Goal: Information Seeking & Learning: Learn about a topic

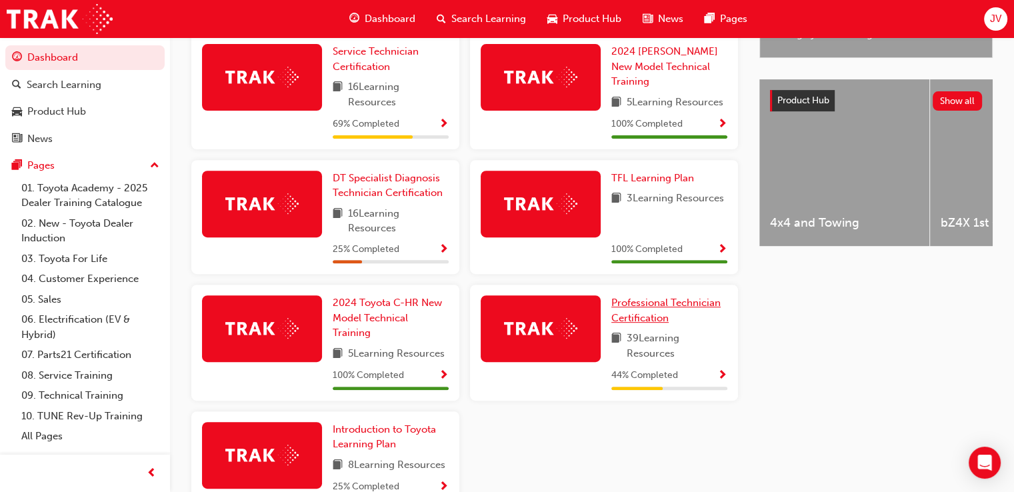
scroll to position [486, 0]
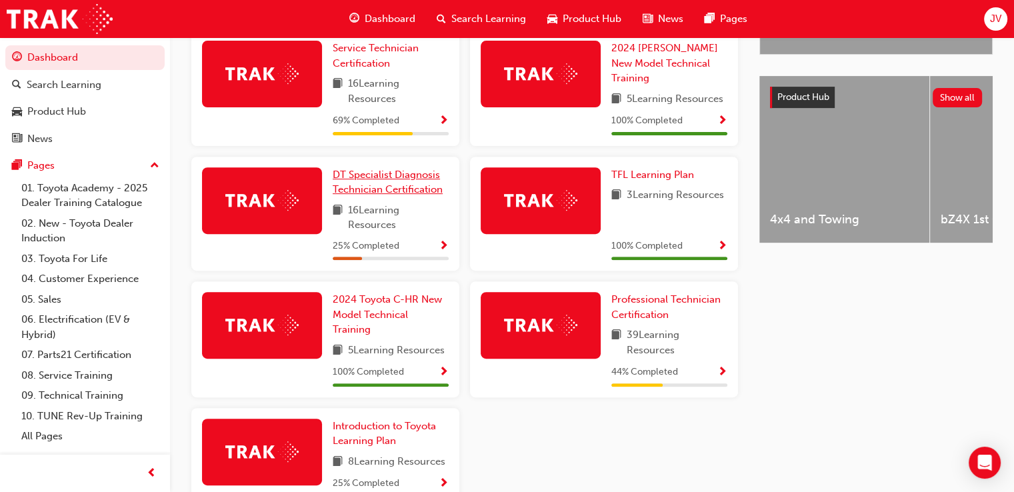
click at [397, 177] on span "DT Specialist Diagnosis Technician Certification" at bounding box center [388, 182] width 110 height 27
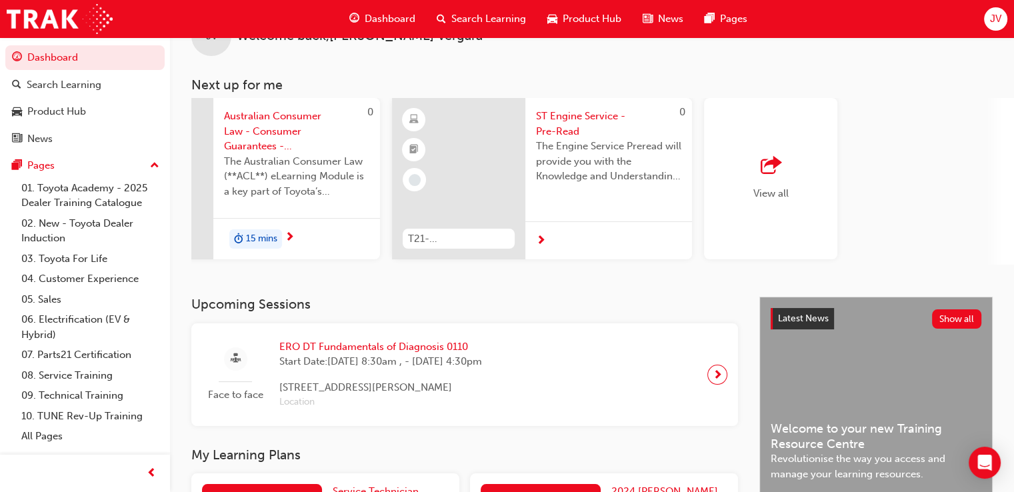
scroll to position [48, 0]
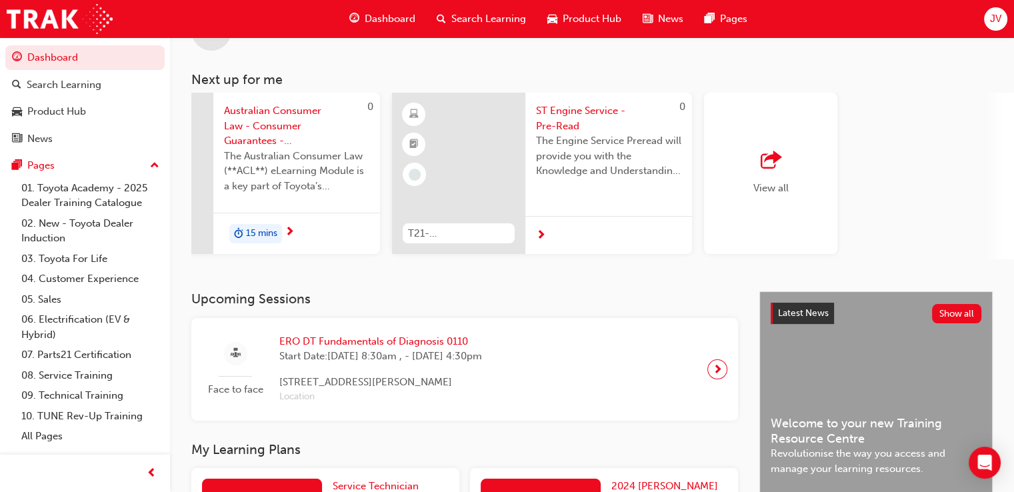
click at [997, 19] on span "JV" at bounding box center [995, 18] width 11 height 15
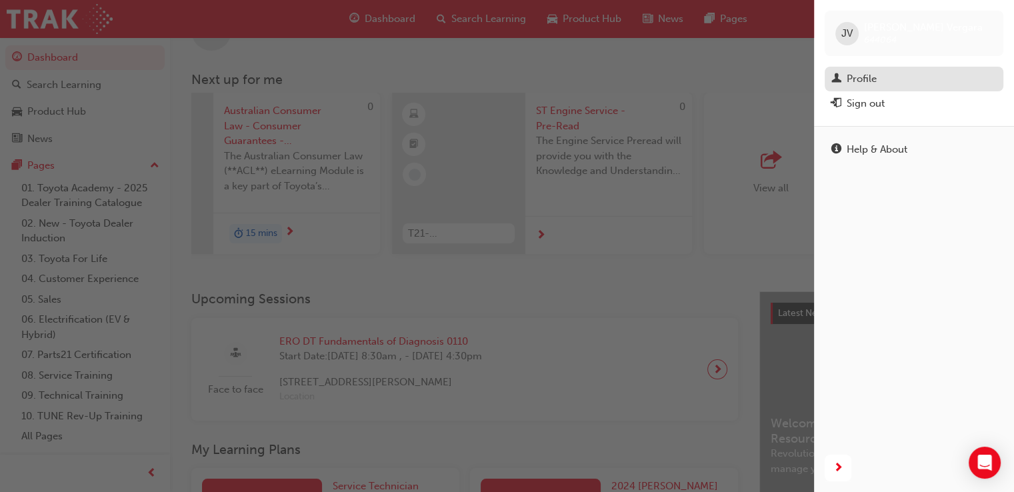
click at [870, 76] on div "Profile" at bounding box center [862, 78] width 30 height 15
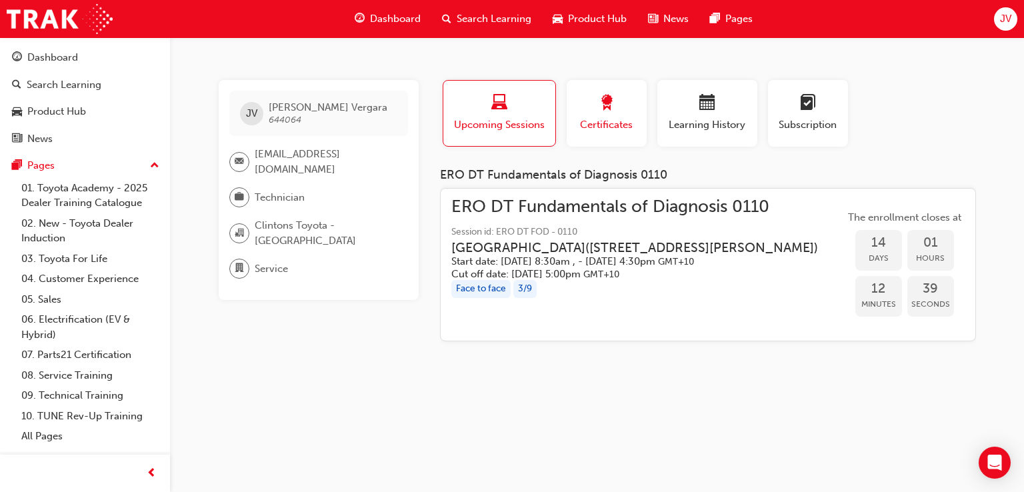
click at [609, 108] on span "award-icon" at bounding box center [607, 104] width 16 height 18
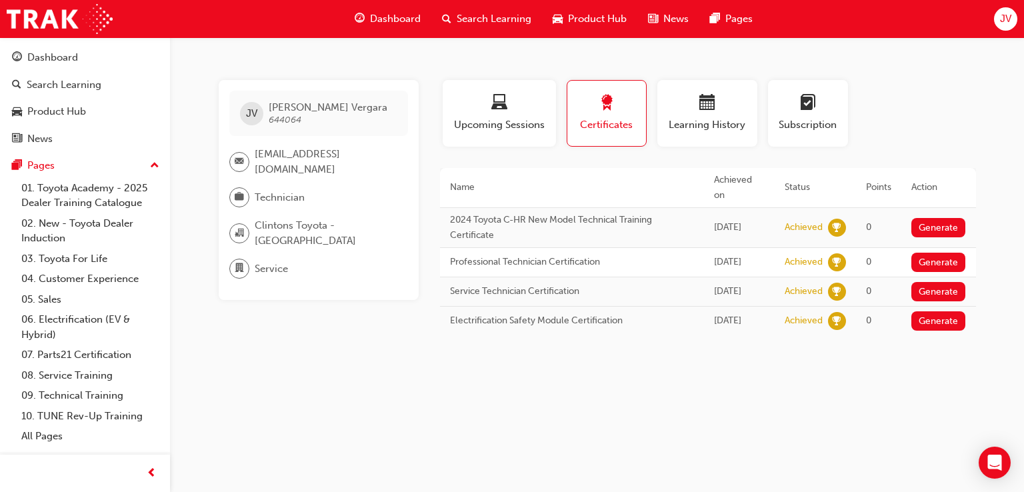
click at [401, 21] on span "Dashboard" at bounding box center [395, 18] width 51 height 15
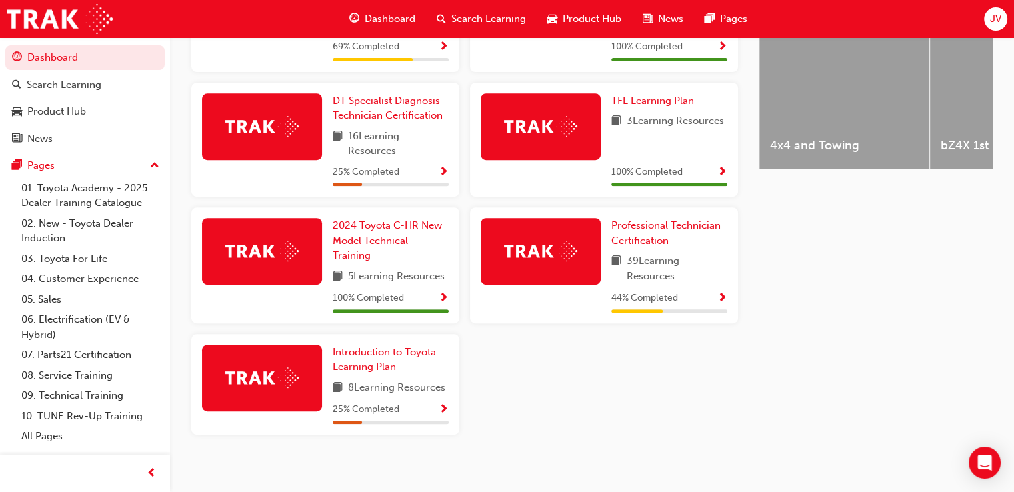
scroll to position [573, 0]
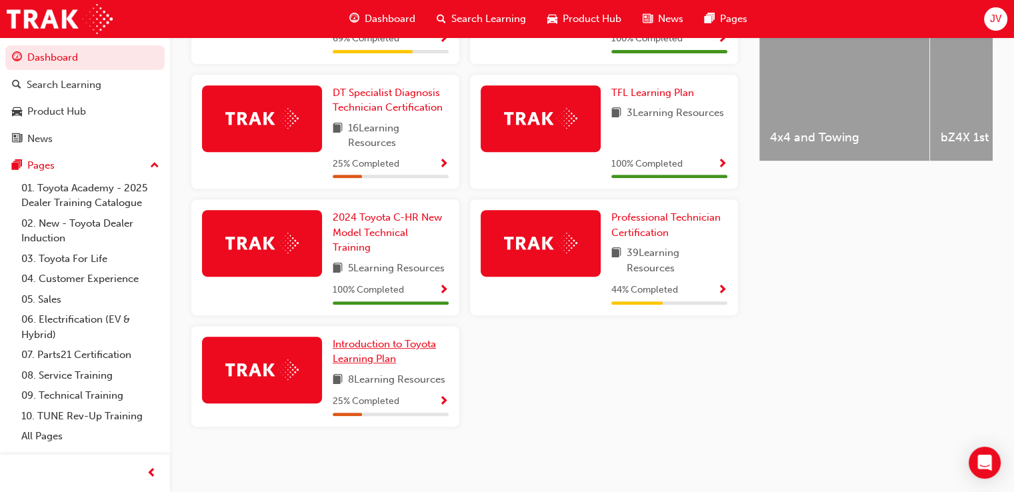
click at [368, 356] on span "Introduction to Toyota Learning Plan" at bounding box center [384, 351] width 103 height 27
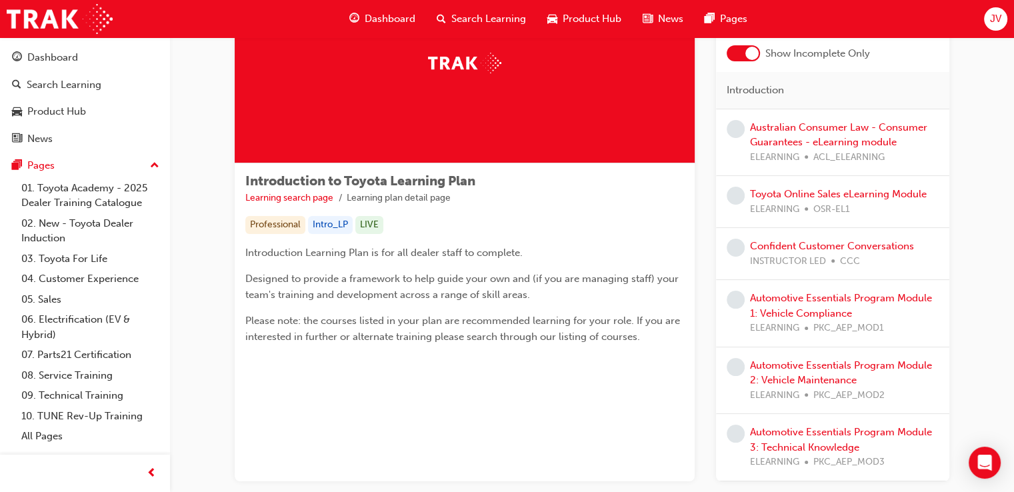
scroll to position [107, 0]
click at [468, 14] on span "Search Learning" at bounding box center [489, 18] width 75 height 15
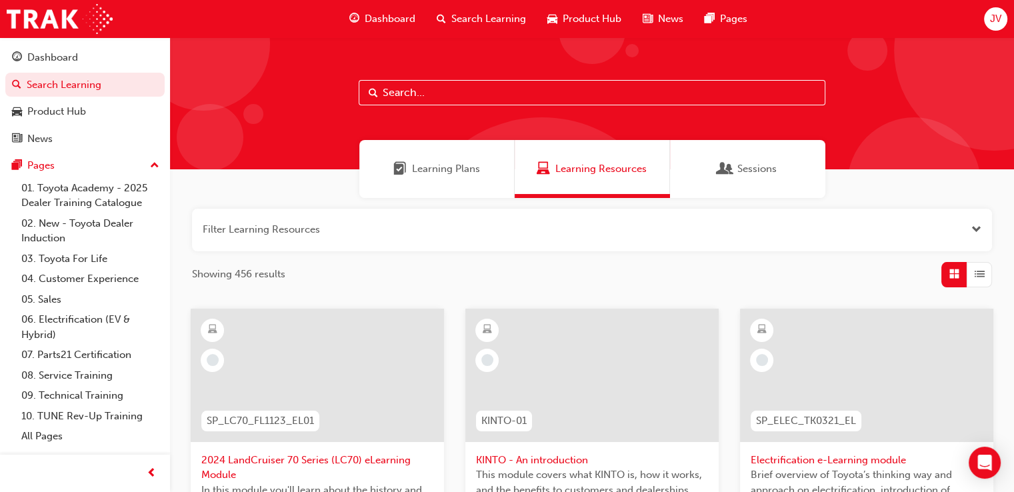
click at [430, 167] on span "Learning Plans" at bounding box center [446, 168] width 68 height 15
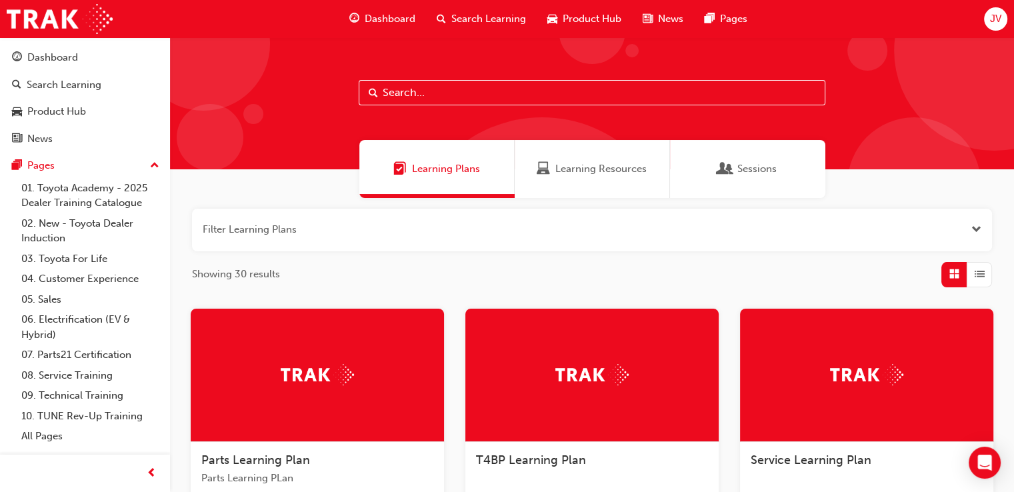
click at [400, 19] on span "Dashboard" at bounding box center [390, 18] width 51 height 15
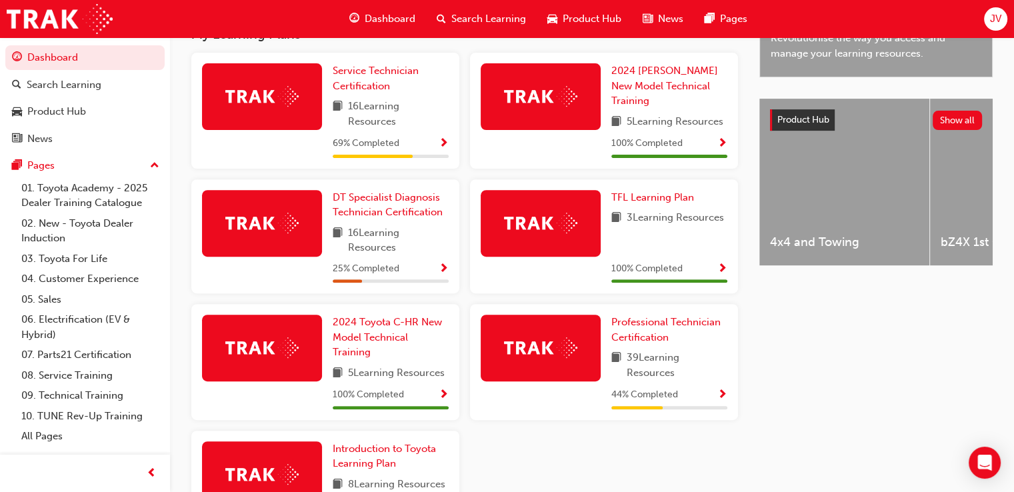
scroll to position [479, 0]
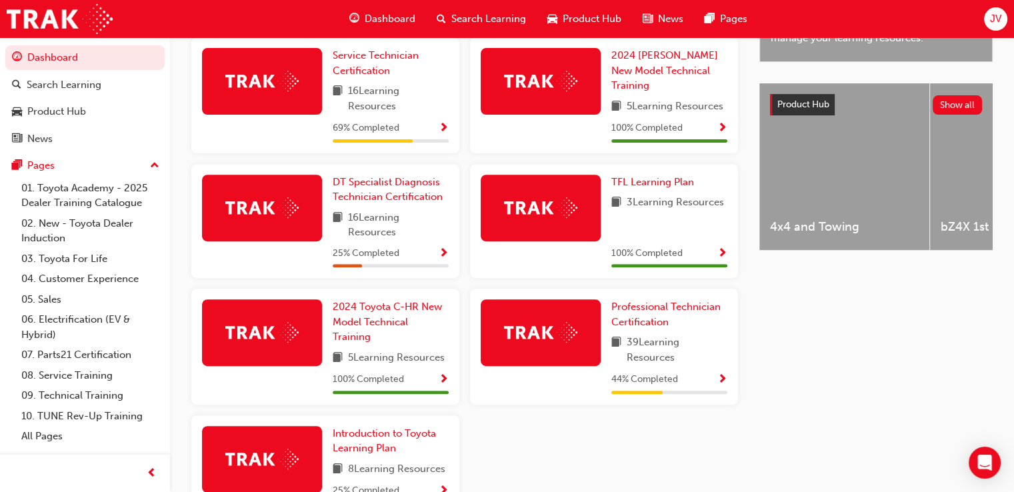
click at [592, 452] on div "Service Technician Certification 16 Learning Resources 69 % Completed 2024 [PER…" at bounding box center [465, 282] width 558 height 490
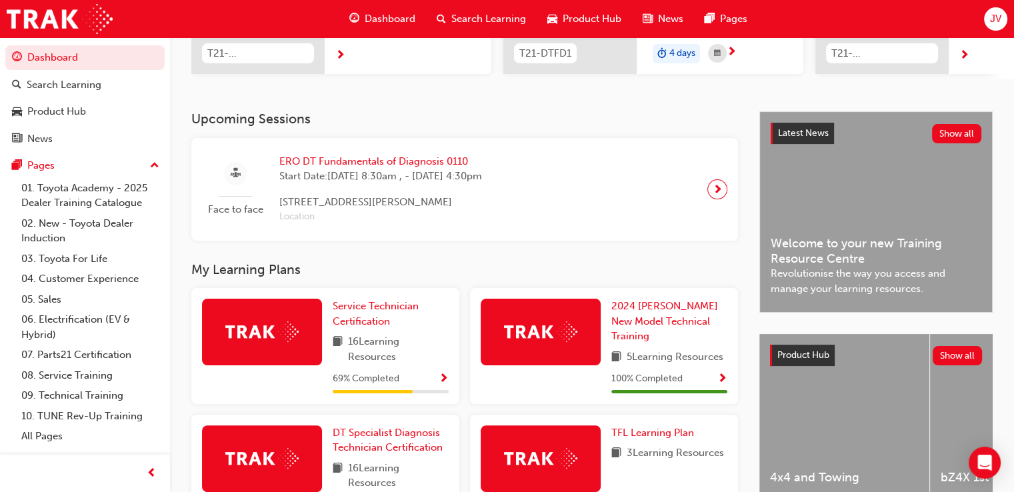
scroll to position [226, 0]
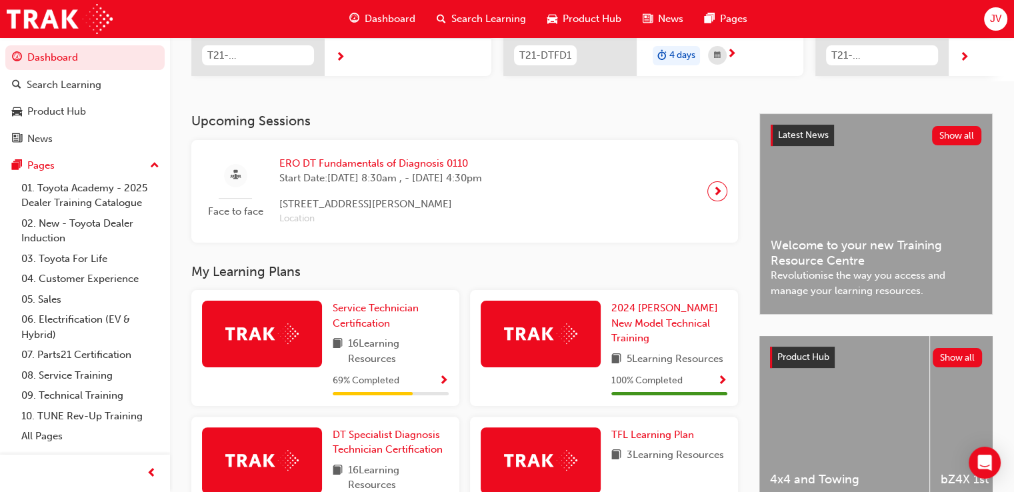
click at [592, 452] on div at bounding box center [541, 461] width 120 height 67
click at [179, 378] on div "Upcoming Sessions Face to face ERO DT Fundamentals of Diagnosis 0110 Start Date…" at bounding box center [592, 456] width 844 height 687
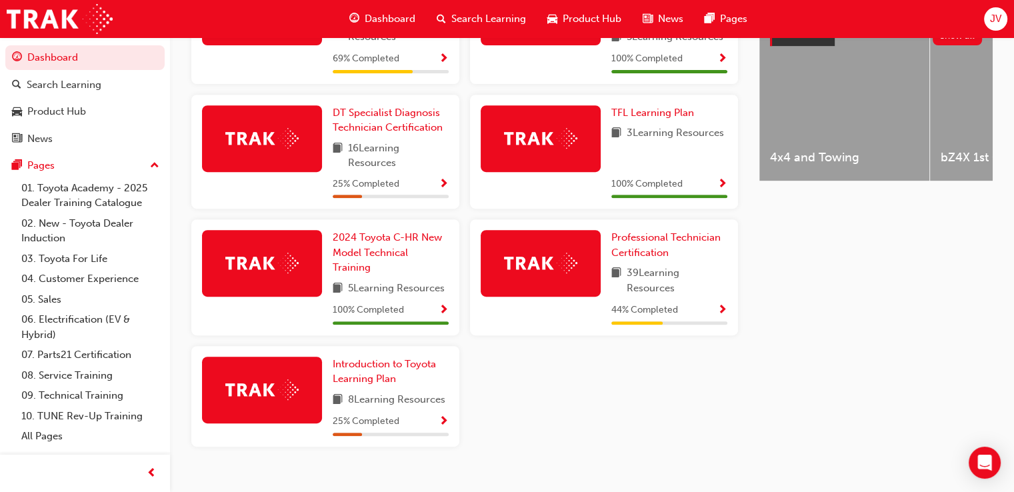
scroll to position [550, 0]
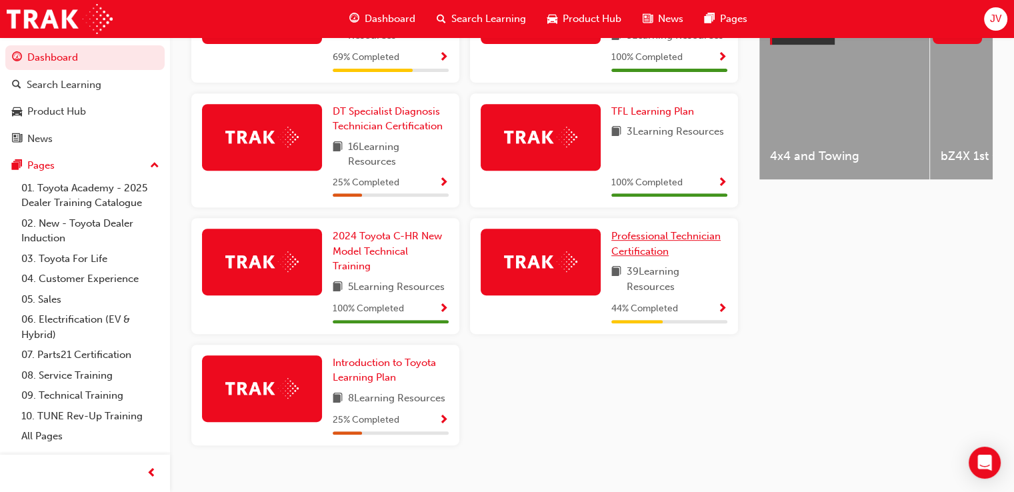
click at [668, 245] on link "Professional Technician Certification" at bounding box center [670, 244] width 116 height 30
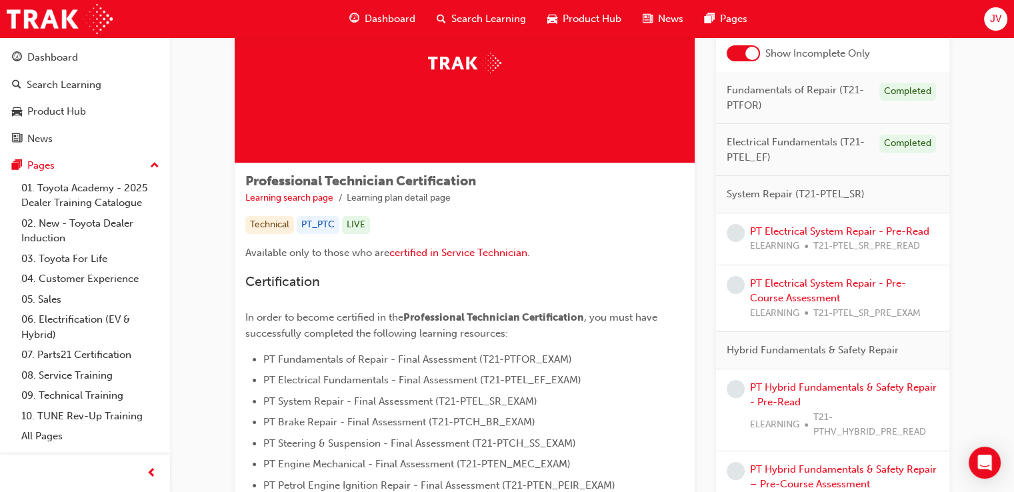
scroll to position [67, 0]
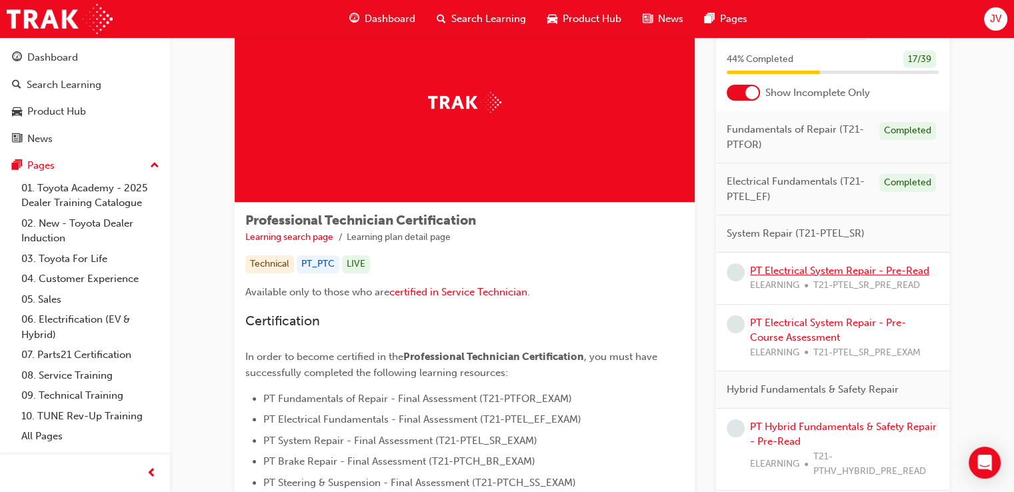
click at [761, 268] on link "PT Electrical System Repair - Pre-Read" at bounding box center [839, 271] width 179 height 12
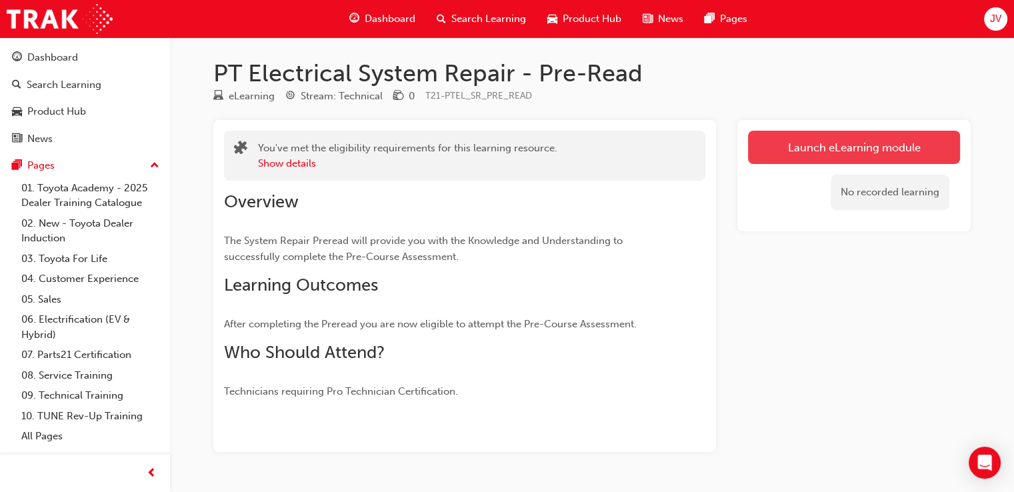
click at [809, 154] on link "Launch eLearning module" at bounding box center [854, 147] width 212 height 33
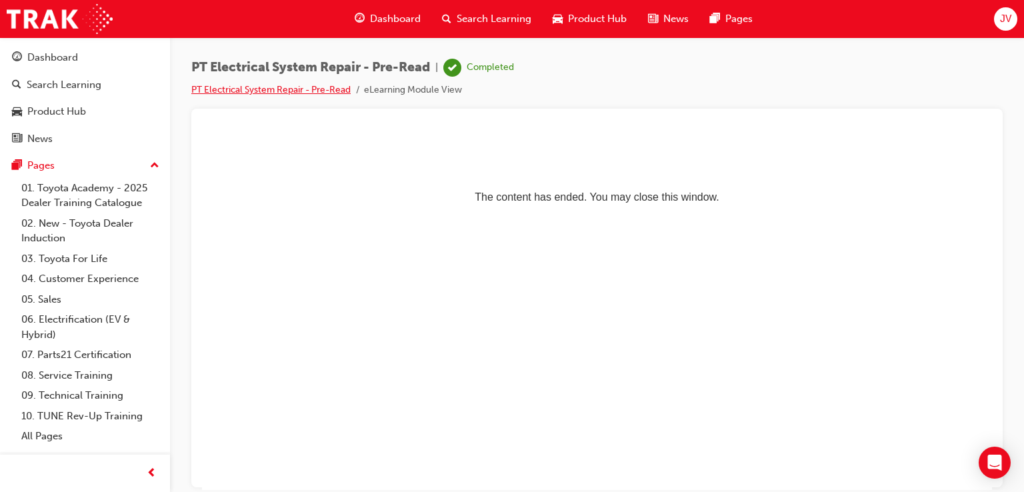
click at [311, 93] on link "PT Electrical System Repair - Pre-Read" at bounding box center [270, 89] width 159 height 11
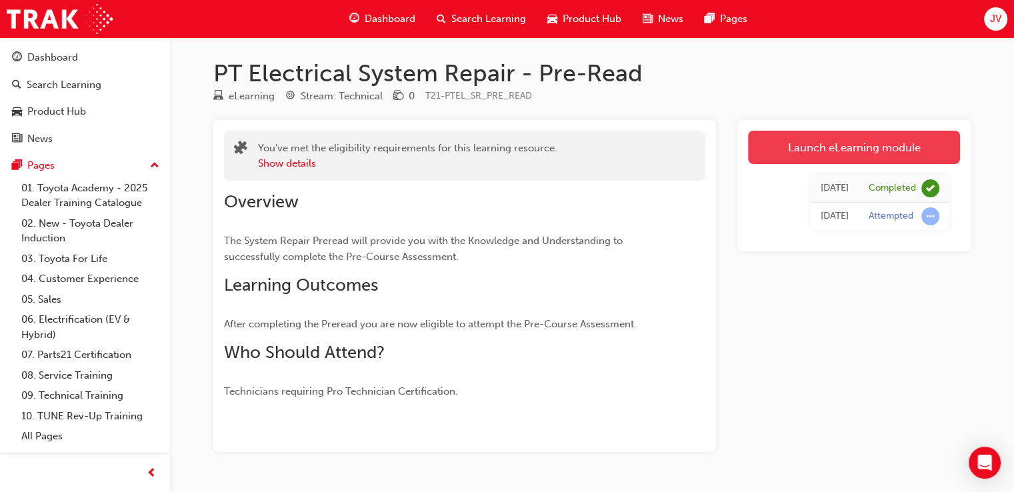
click at [858, 155] on link "Launch eLearning module" at bounding box center [854, 147] width 212 height 33
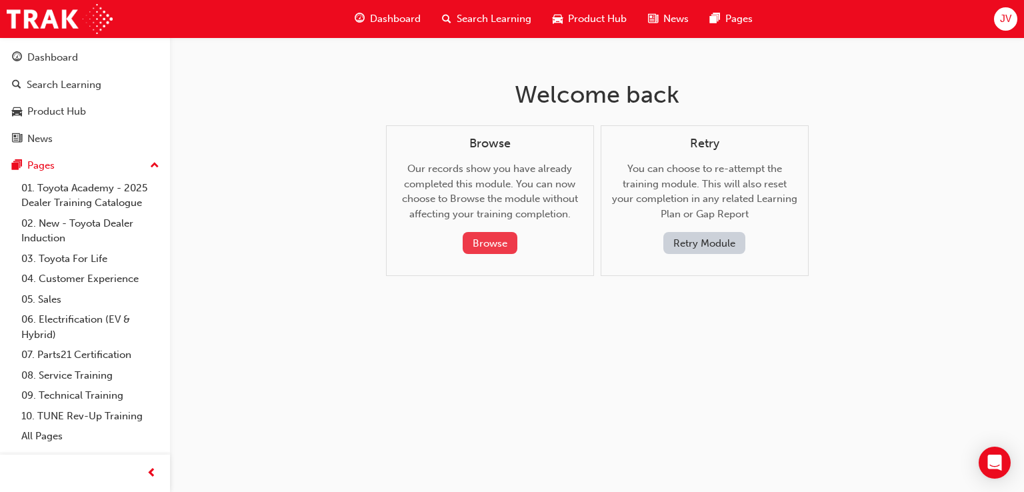
click at [502, 243] on button "Browse" at bounding box center [490, 243] width 55 height 22
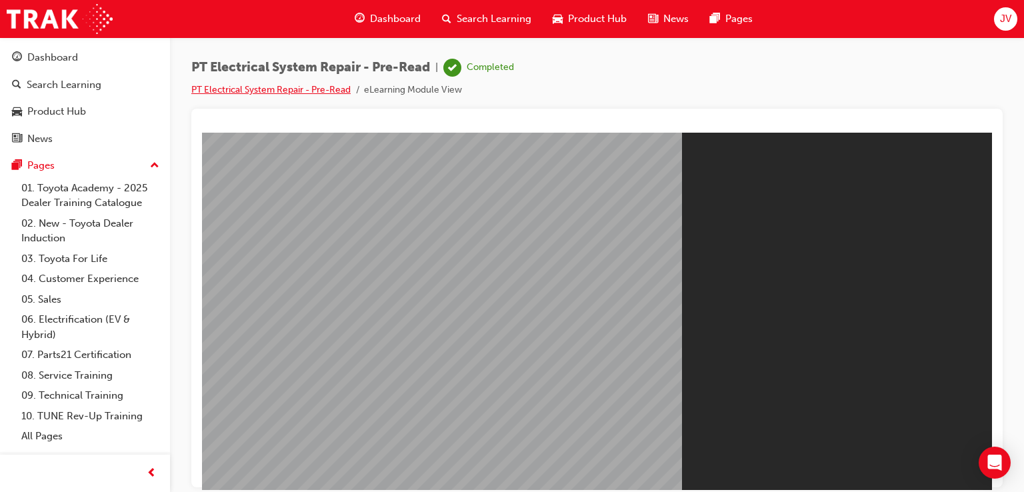
click at [301, 87] on link "PT Electrical System Repair - Pre-Read" at bounding box center [270, 89] width 159 height 11
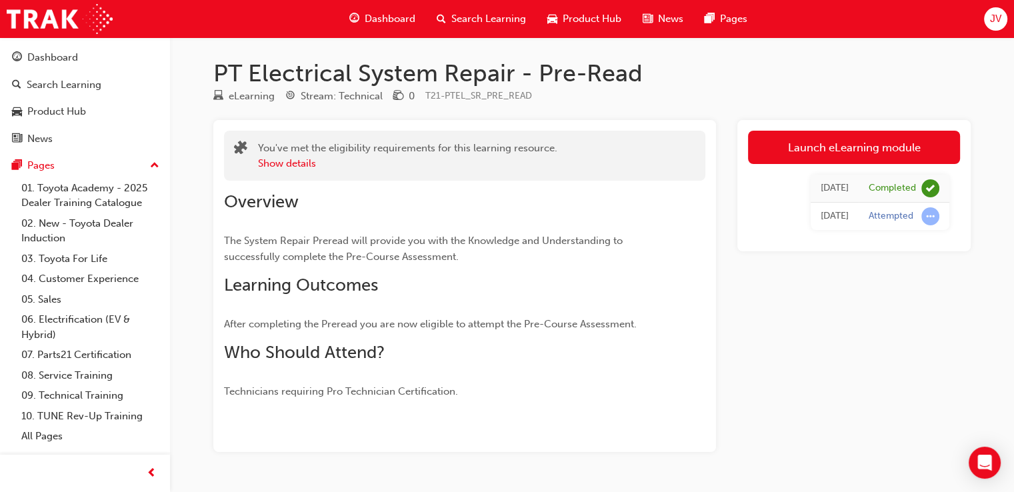
click at [386, 18] on span "Dashboard" at bounding box center [390, 18] width 51 height 15
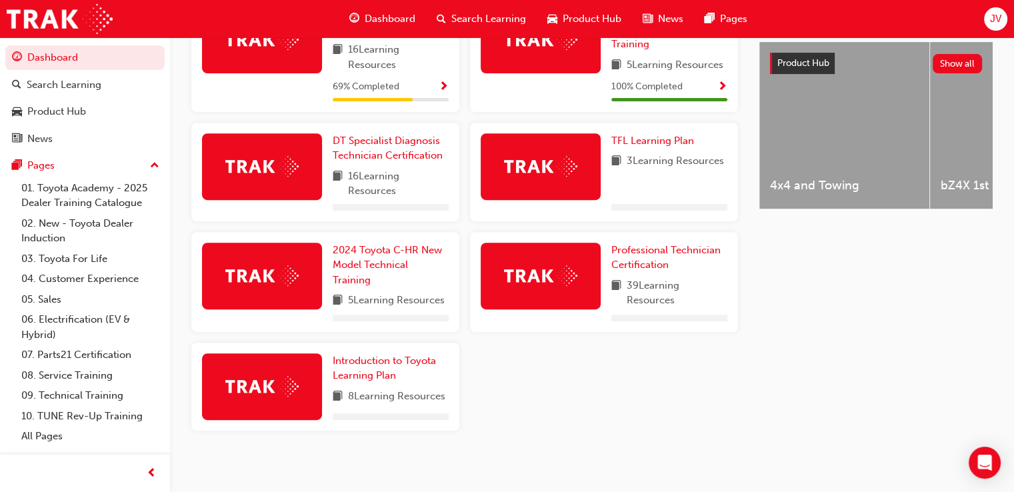
scroll to position [528, 0]
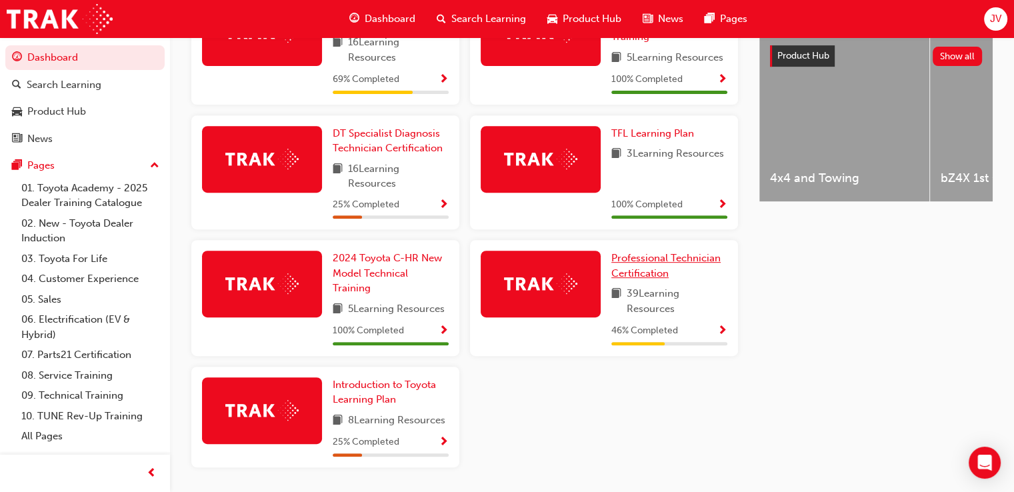
click at [644, 253] on div "Professional Technician Certification 39 Learning Resources 46 % Completed" at bounding box center [604, 298] width 268 height 116
click at [633, 277] on span "Professional Technician Certification" at bounding box center [666, 265] width 109 height 27
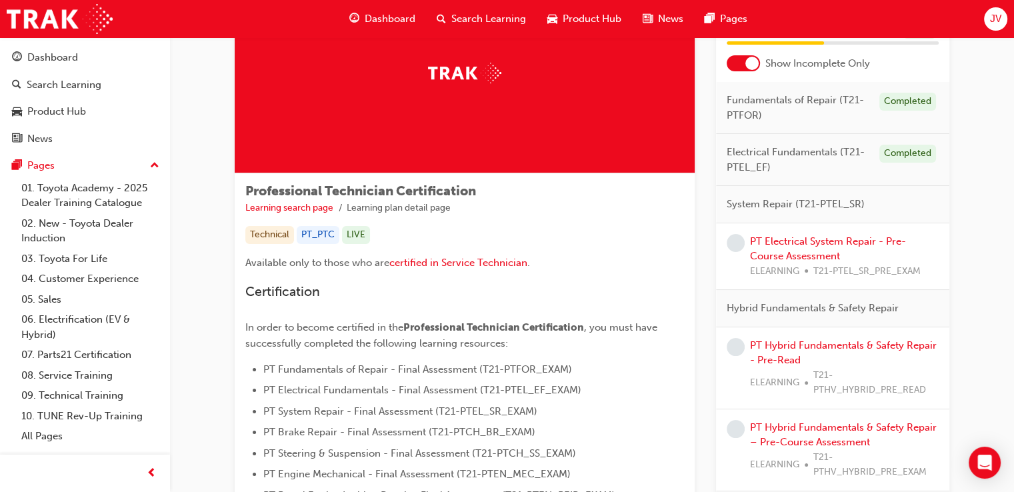
scroll to position [96, 0]
click at [787, 251] on link "PT Electrical System Repair - Pre-Course Assessment" at bounding box center [828, 248] width 156 height 27
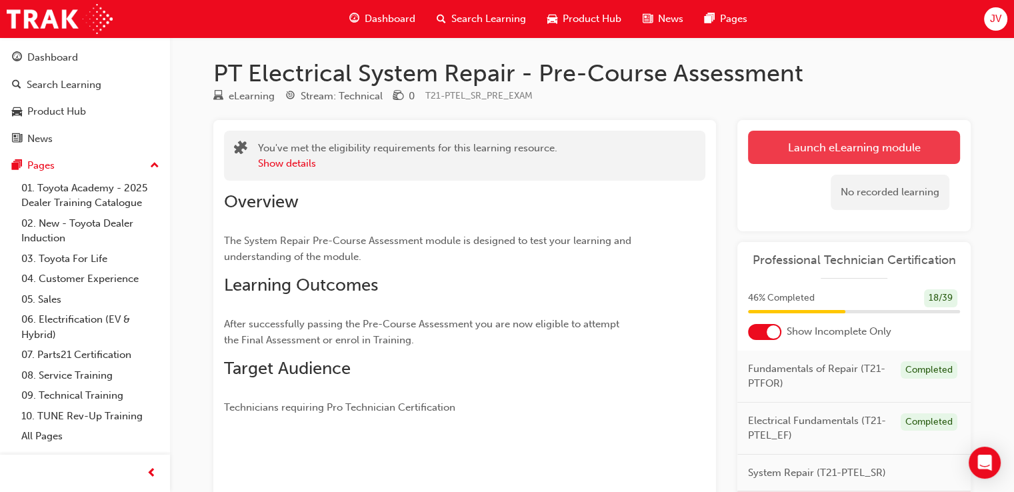
click at [884, 149] on link "Launch eLearning module" at bounding box center [854, 147] width 212 height 33
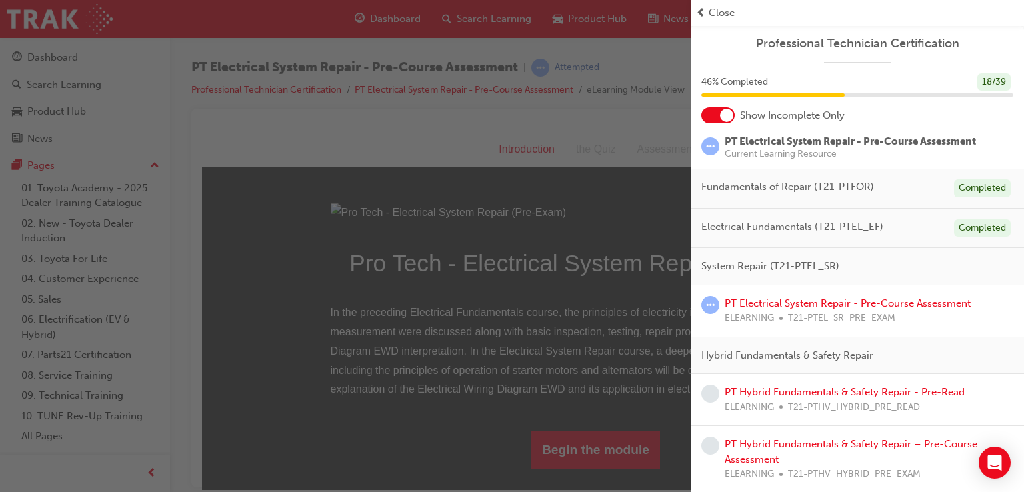
click at [704, 14] on span "prev-icon" at bounding box center [701, 12] width 10 height 15
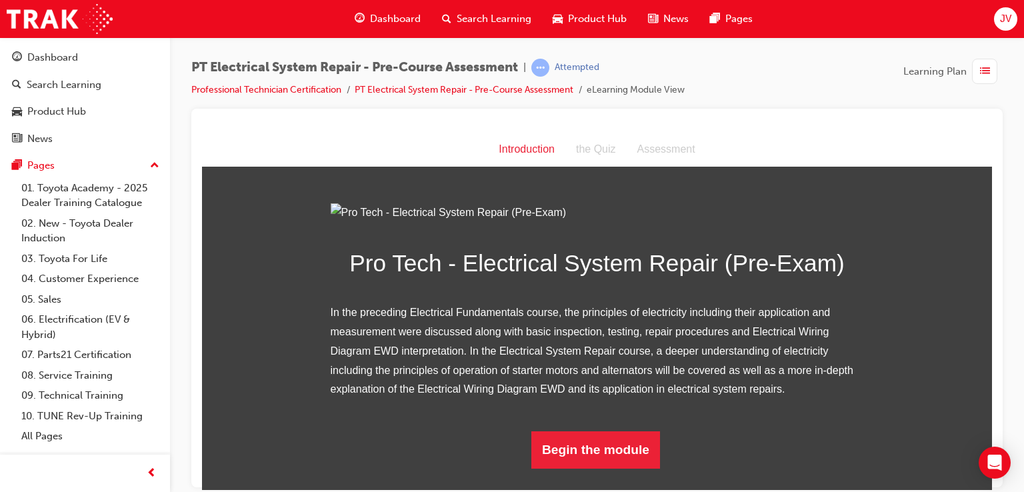
scroll to position [125, 0]
click at [587, 468] on button "Begin the module" at bounding box center [596, 449] width 129 height 37
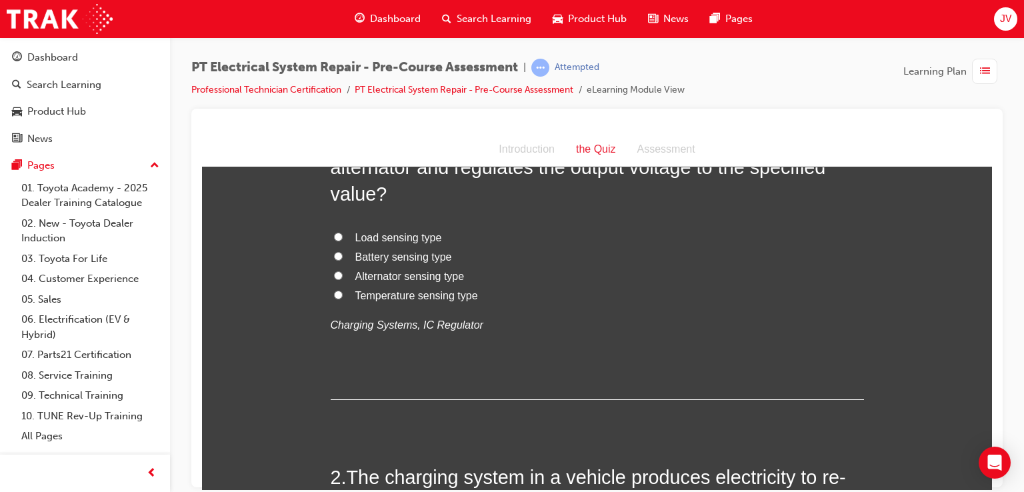
scroll to position [0, 0]
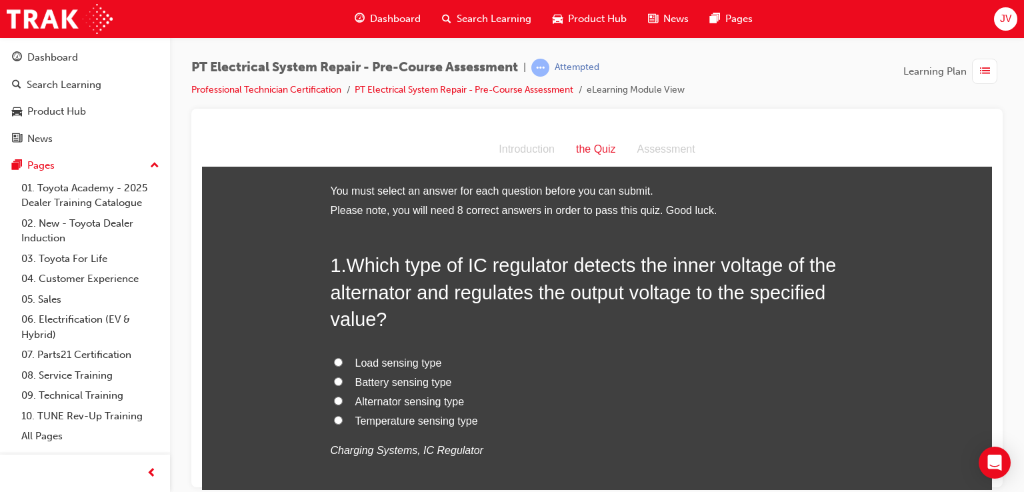
click at [334, 360] on input "Load sensing type" at bounding box center [338, 361] width 9 height 9
radio input "true"
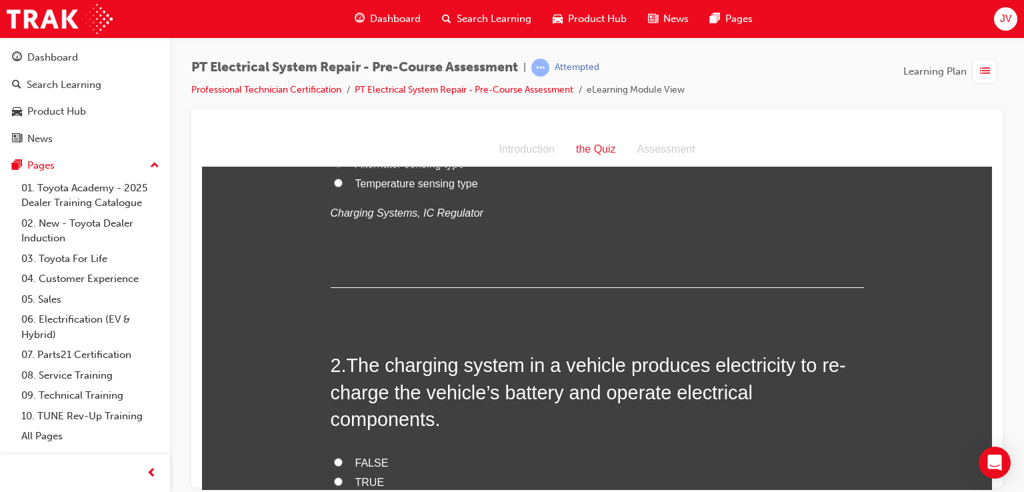
scroll to position [285, 0]
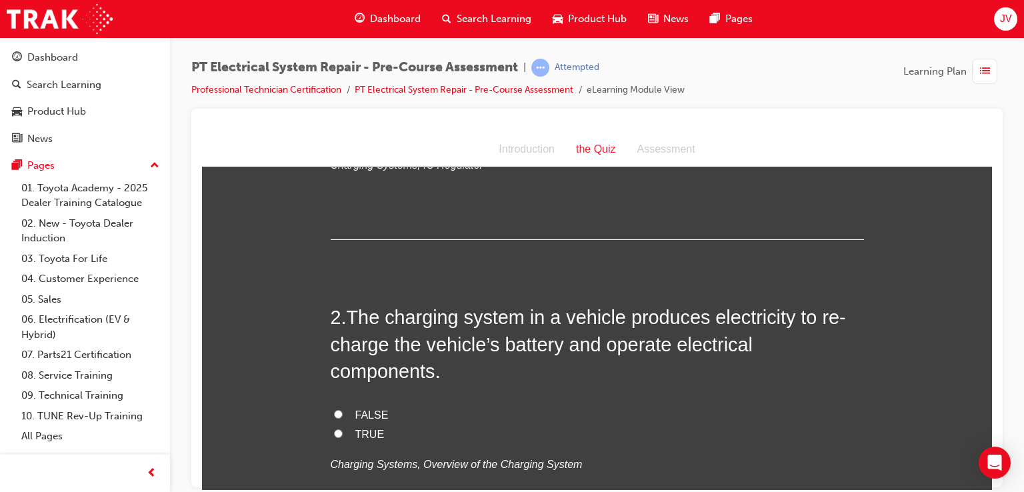
click at [361, 437] on span "TRUE" at bounding box center [369, 433] width 29 height 11
click at [343, 437] on input "TRUE" at bounding box center [338, 433] width 9 height 9
radio input "true"
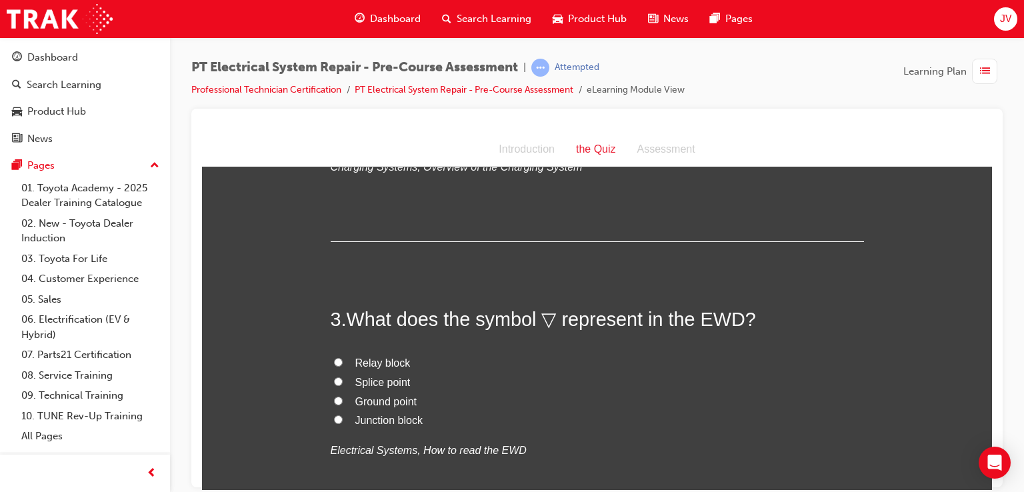
scroll to position [584, 0]
click at [334, 420] on input "Junction block" at bounding box center [338, 418] width 9 height 9
radio input "true"
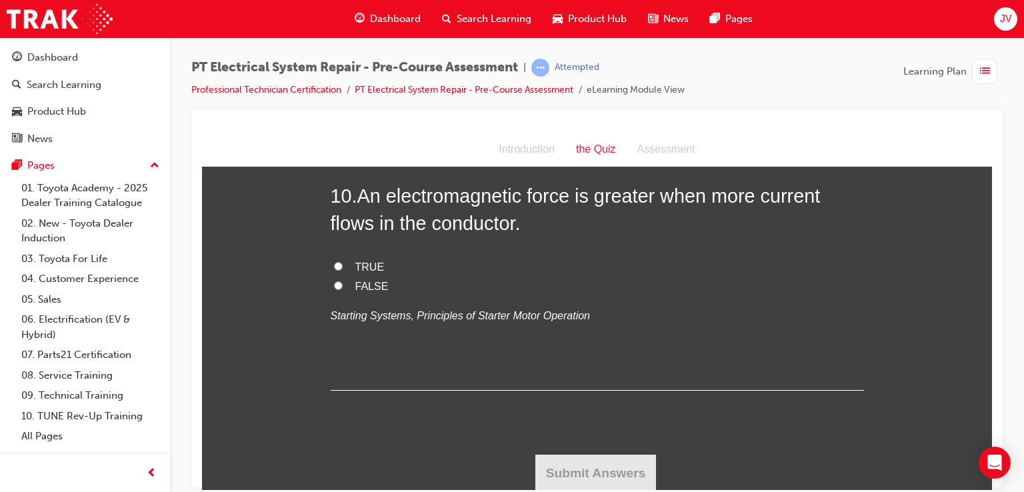
scroll to position [2680, 0]
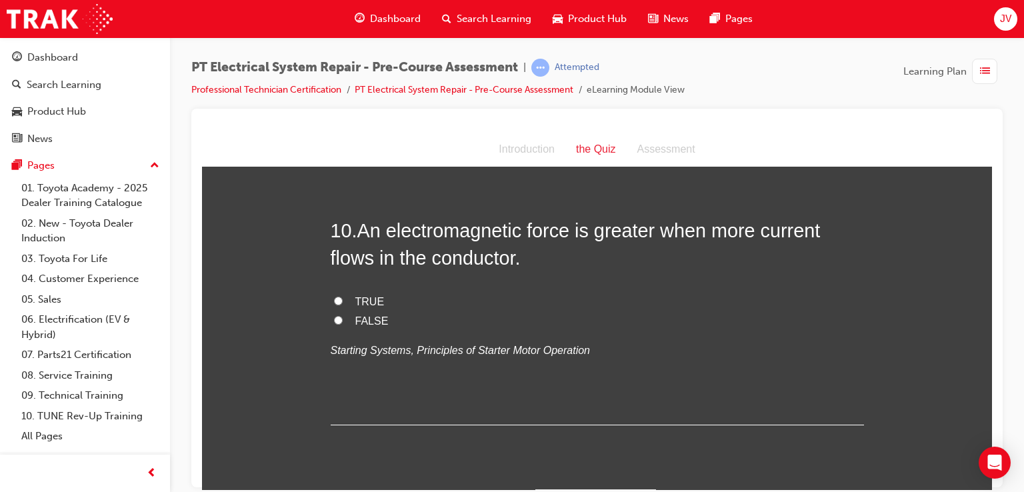
click at [334, 301] on input "TRUE" at bounding box center [338, 300] width 9 height 9
radio input "true"
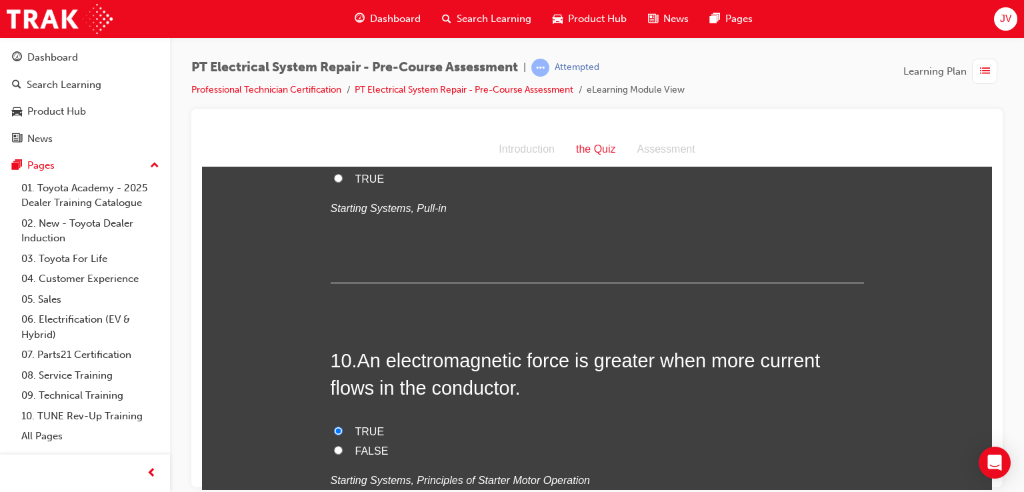
scroll to position [2504, 0]
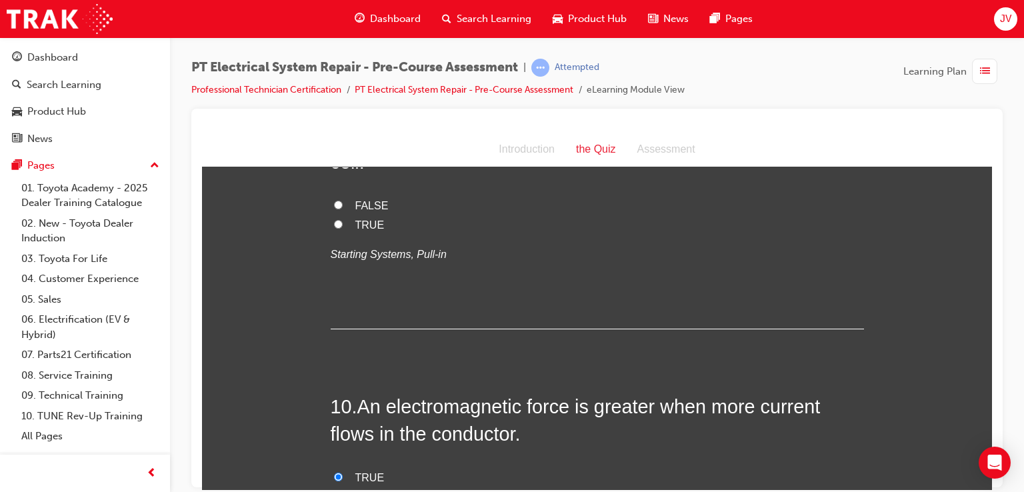
click at [364, 221] on span "TRUE" at bounding box center [369, 224] width 29 height 11
click at [343, 221] on input "TRUE" at bounding box center [338, 223] width 9 height 9
radio input "true"
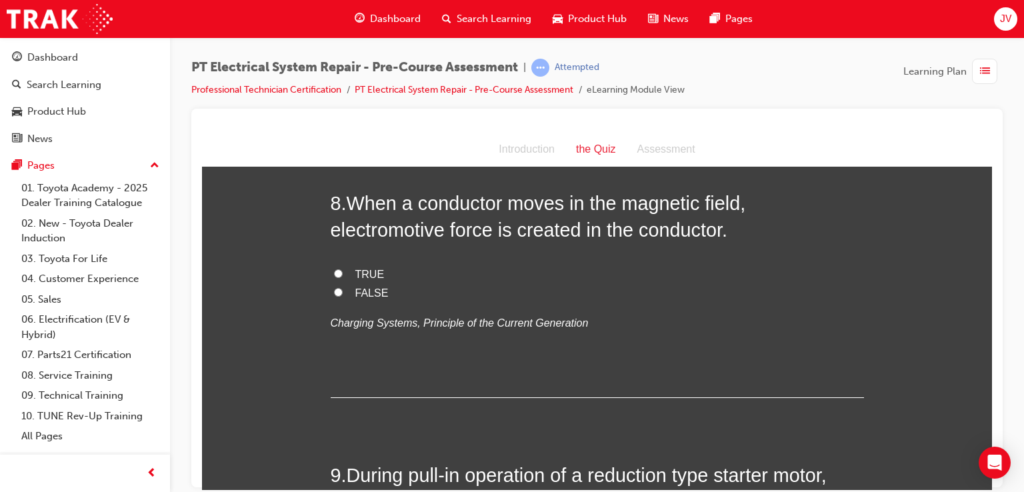
scroll to position [2136, 0]
click at [334, 272] on input "TRUE" at bounding box center [338, 273] width 9 height 9
radio input "true"
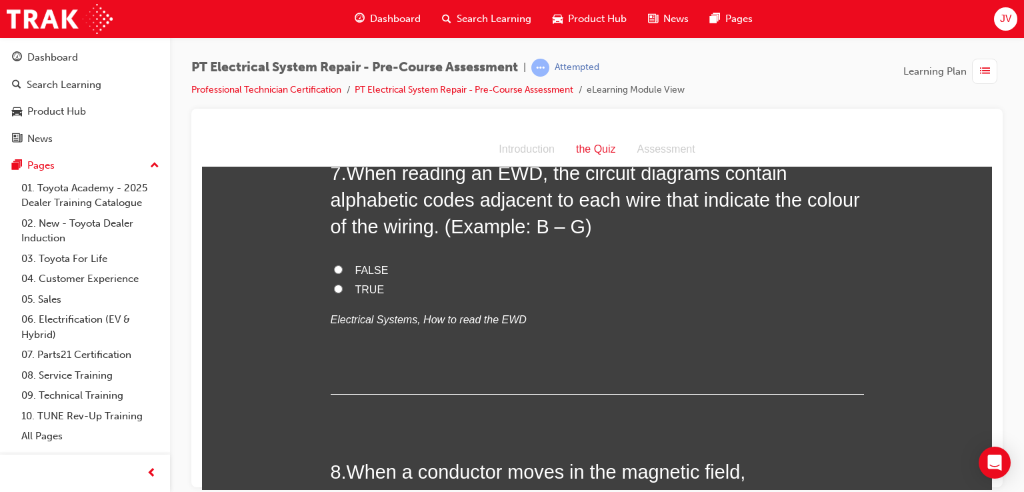
scroll to position [1867, 0]
click at [334, 285] on input "TRUE" at bounding box center [338, 289] width 9 height 9
radio input "true"
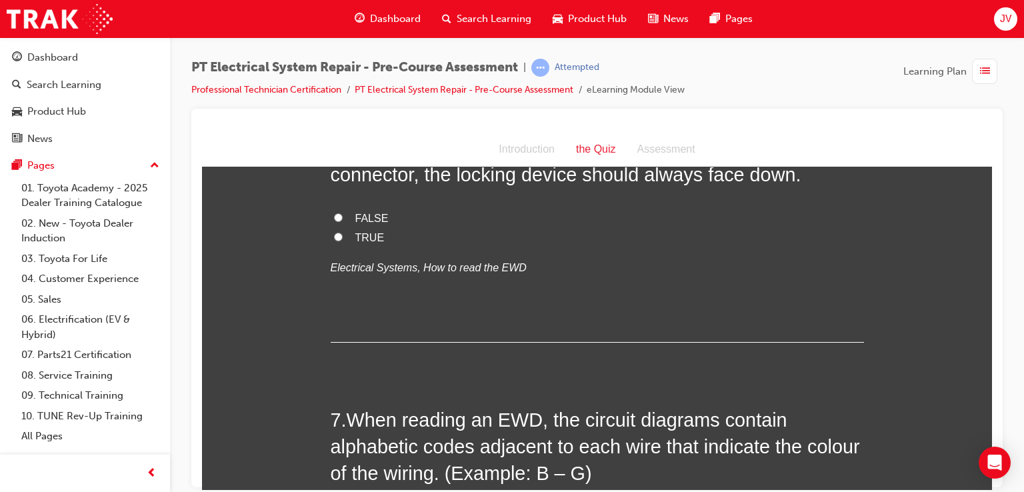
scroll to position [1607, 0]
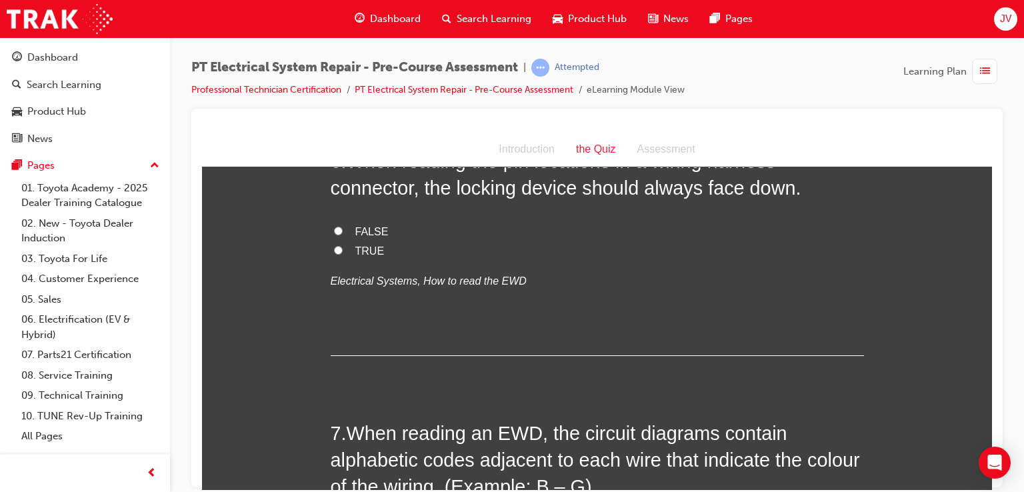
click at [334, 249] on input "TRUE" at bounding box center [338, 249] width 9 height 9
radio input "true"
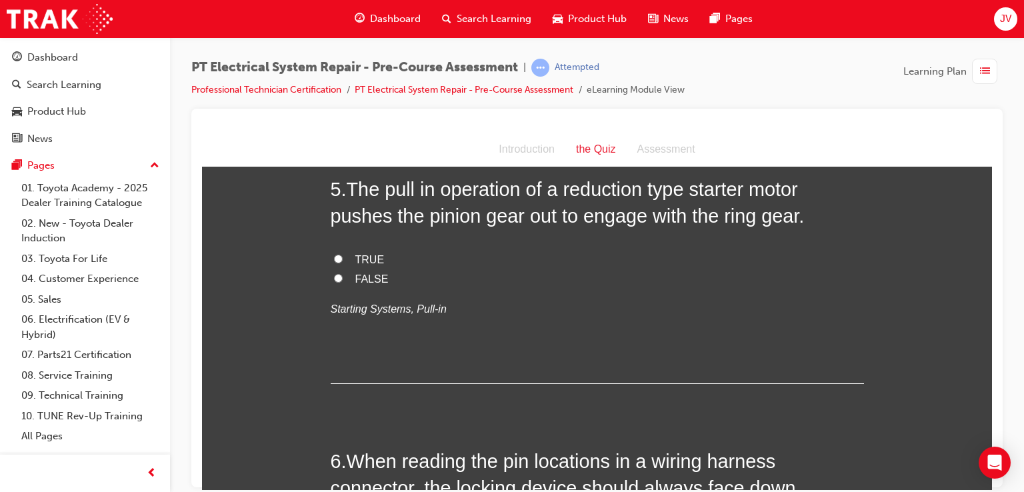
scroll to position [1307, 0]
click at [334, 261] on input "TRUE" at bounding box center [338, 259] width 9 height 9
radio input "true"
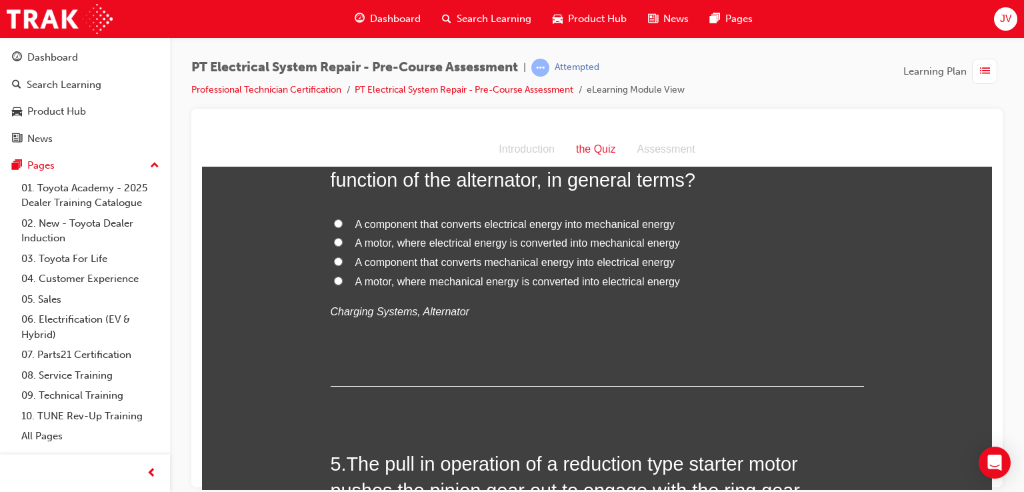
scroll to position [1014, 0]
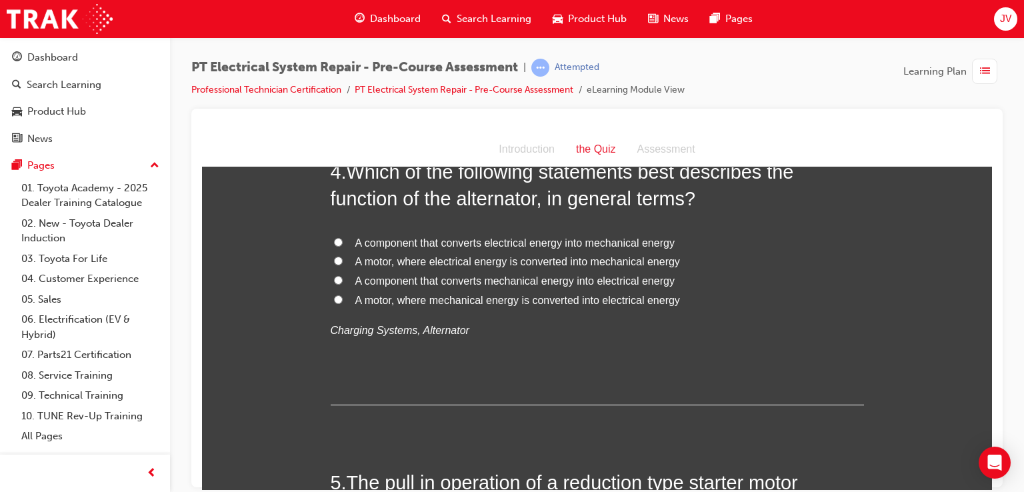
click at [334, 261] on input "A motor, where electrical energy is converted into mechanical energy" at bounding box center [338, 260] width 9 height 9
radio input "true"
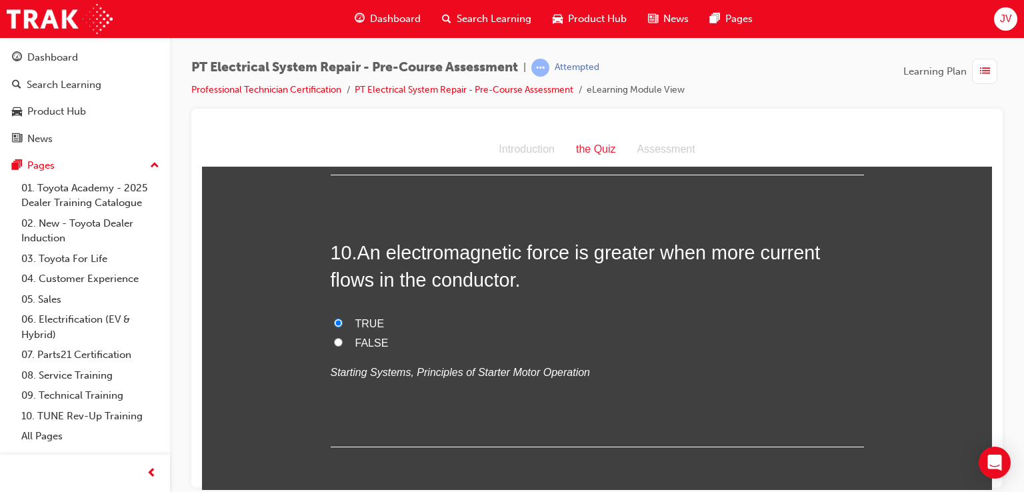
scroll to position [2715, 0]
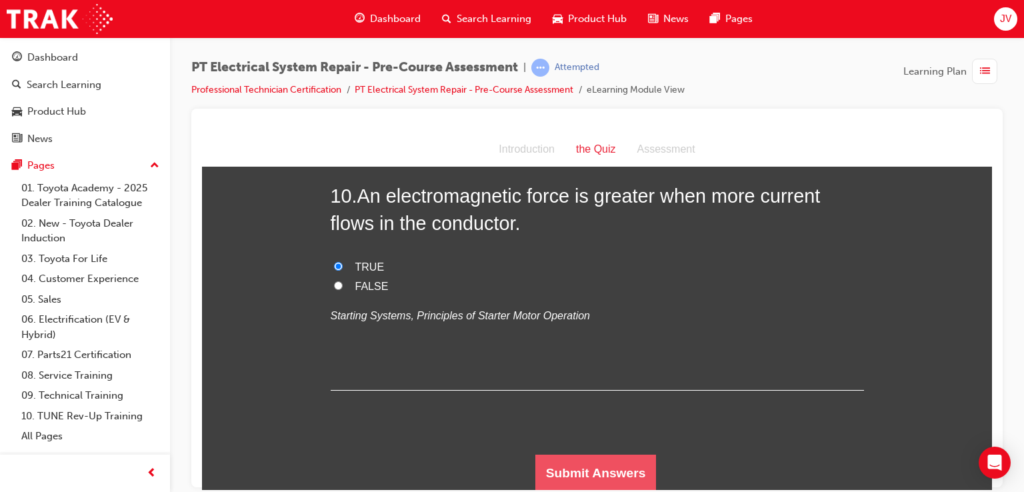
click at [625, 476] on button "Submit Answers" at bounding box center [596, 472] width 121 height 37
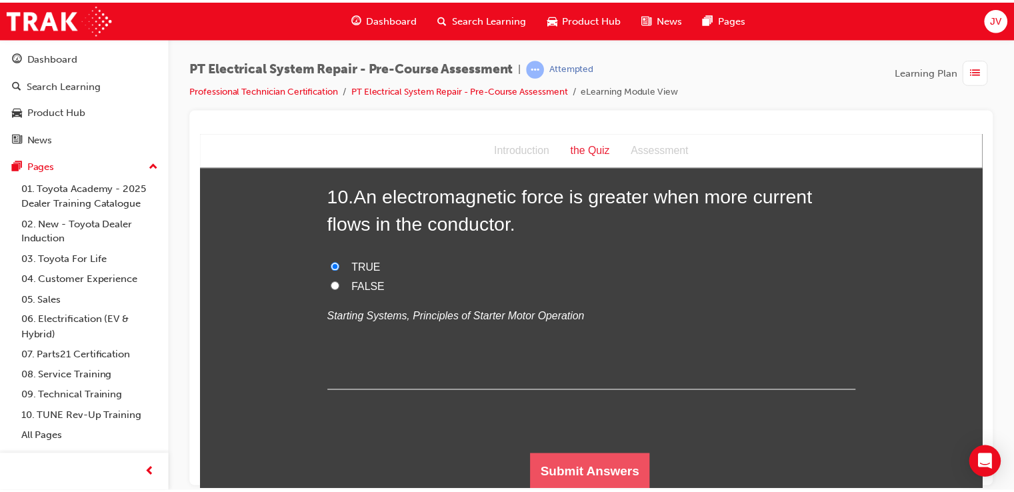
scroll to position [0, 0]
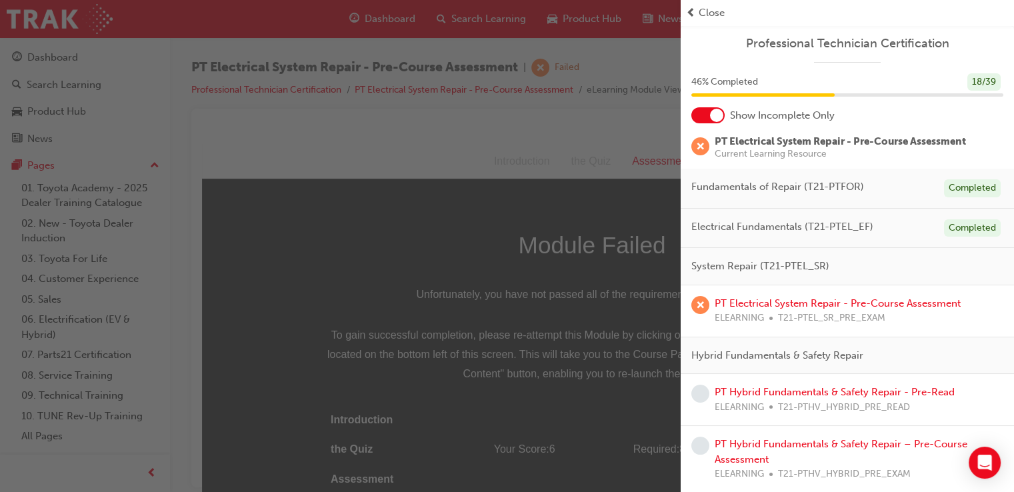
click at [699, 11] on span "Close" at bounding box center [712, 12] width 26 height 15
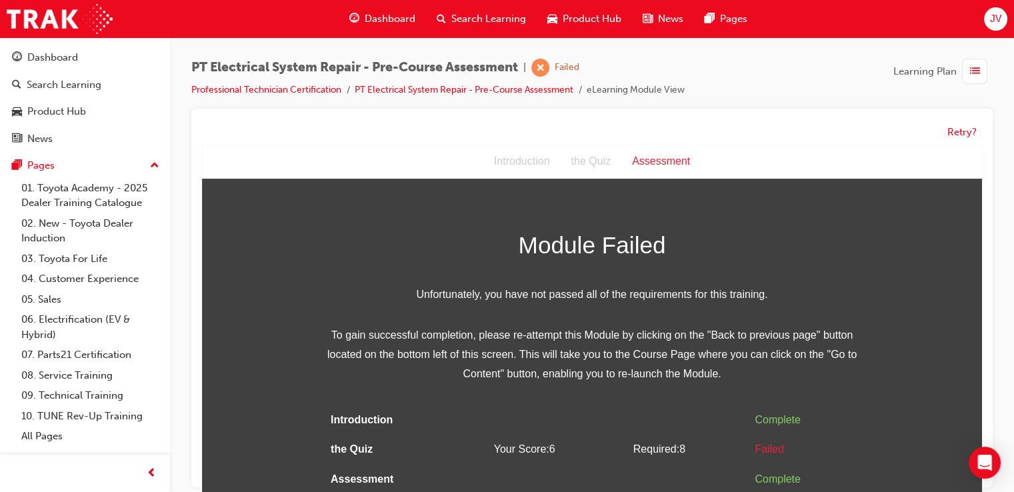
scroll to position [9, 0]
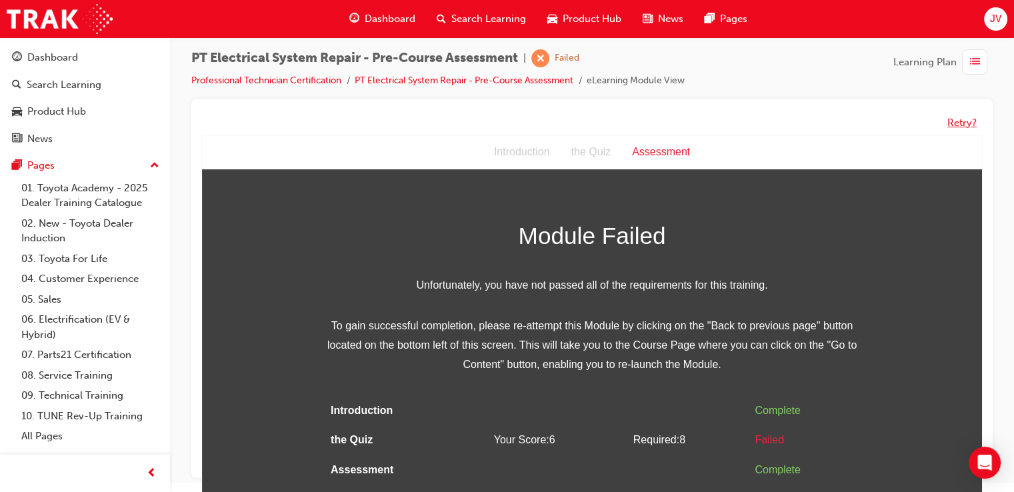
click at [972, 120] on button "Retry?" at bounding box center [962, 122] width 29 height 15
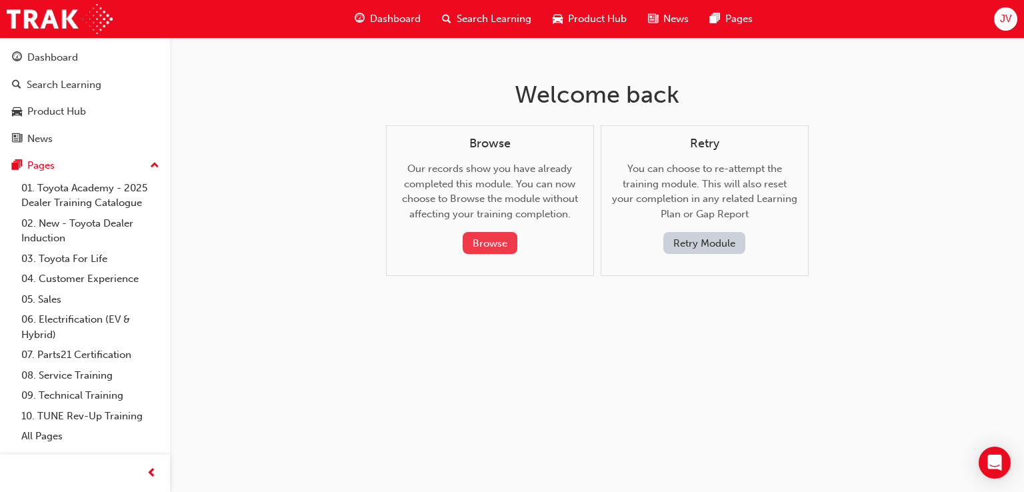
click at [482, 248] on button "Browse" at bounding box center [490, 243] width 55 height 22
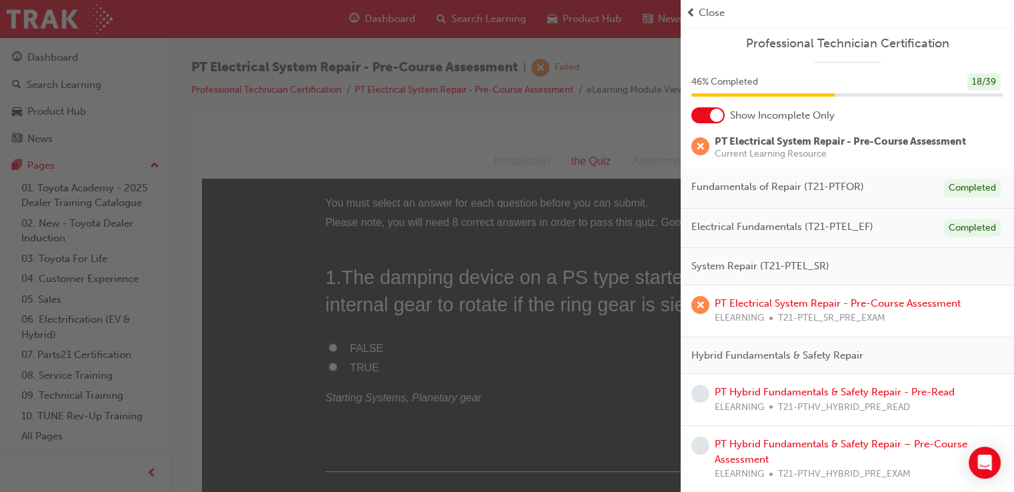
click at [704, 9] on span "Close" at bounding box center [712, 12] width 26 height 15
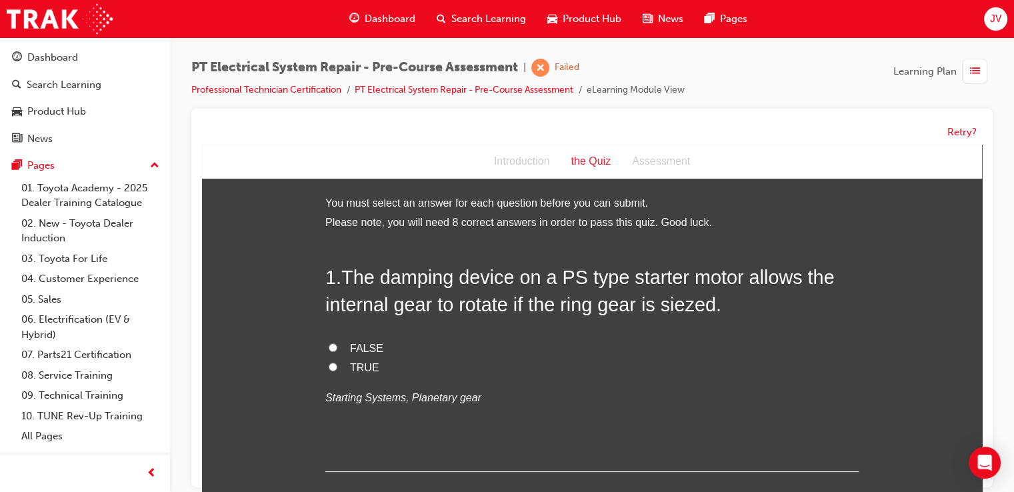
click at [339, 372] on label "TRUE" at bounding box center [592, 368] width 534 height 19
click at [337, 372] on input "TRUE" at bounding box center [333, 367] width 9 height 9
radio input "true"
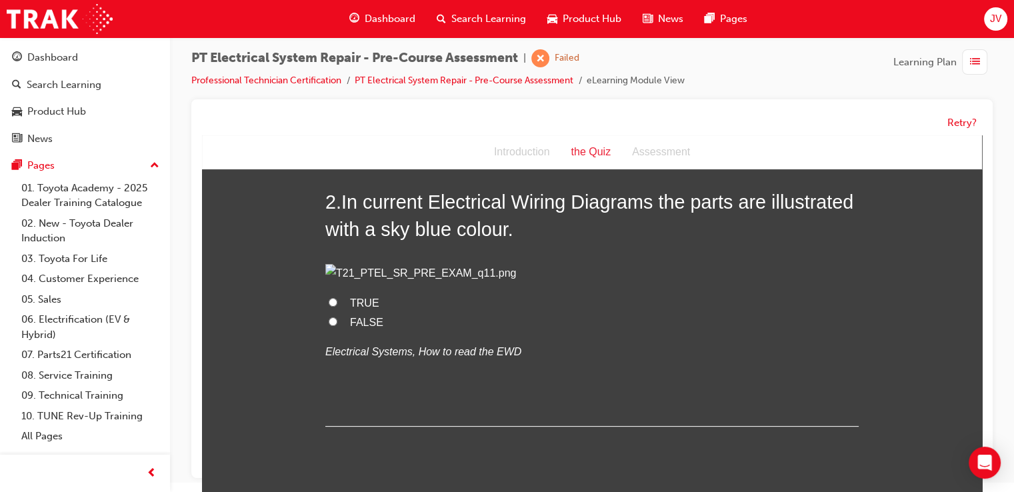
scroll to position [339, 0]
click at [327, 332] on label "FALSE" at bounding box center [592, 322] width 534 height 19
click at [329, 325] on input "FALSE" at bounding box center [333, 321] width 9 height 9
radio input "true"
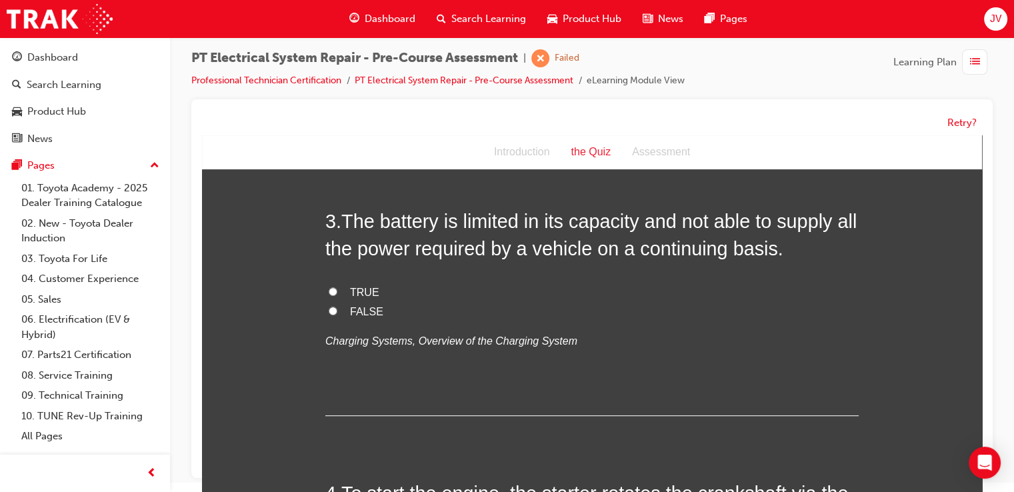
scroll to position [626, 0]
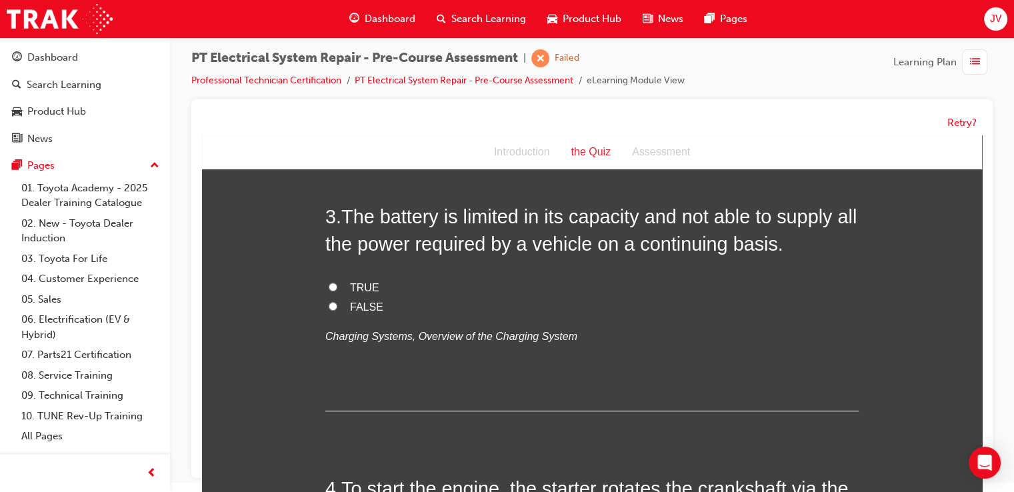
click at [336, 298] on label "TRUE" at bounding box center [592, 288] width 534 height 19
click at [336, 291] on input "TRUE" at bounding box center [333, 287] width 9 height 9
radio input "true"
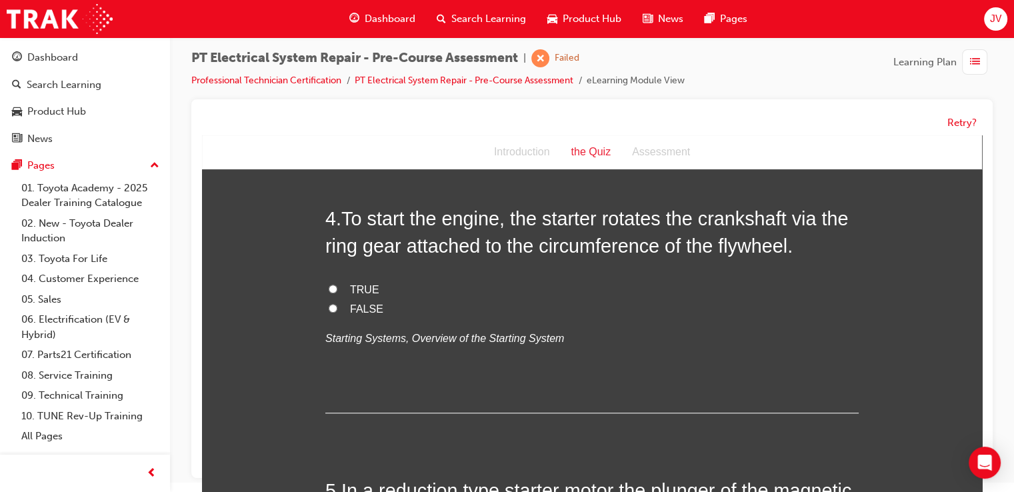
scroll to position [898, 0]
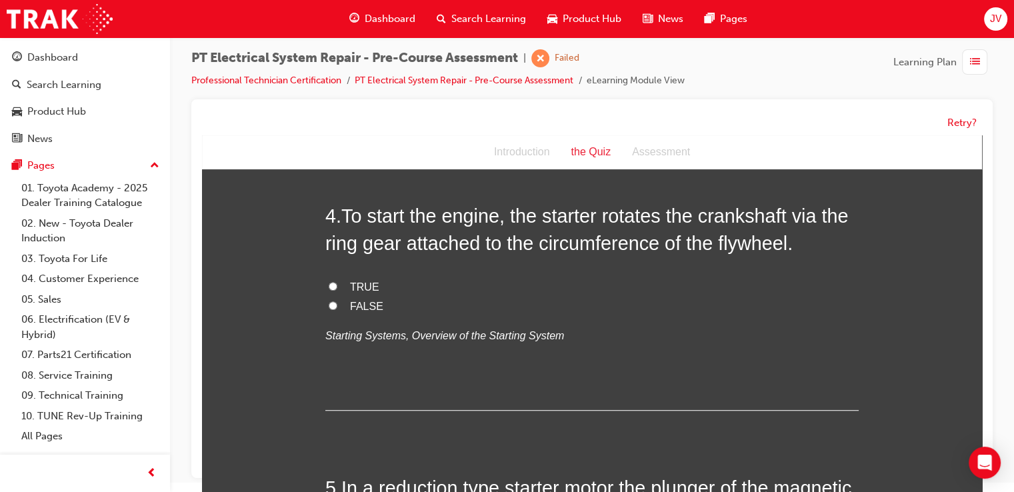
click at [350, 293] on span "TRUE" at bounding box center [364, 286] width 29 height 11
click at [337, 291] on input "TRUE" at bounding box center [333, 286] width 9 height 9
radio input "true"
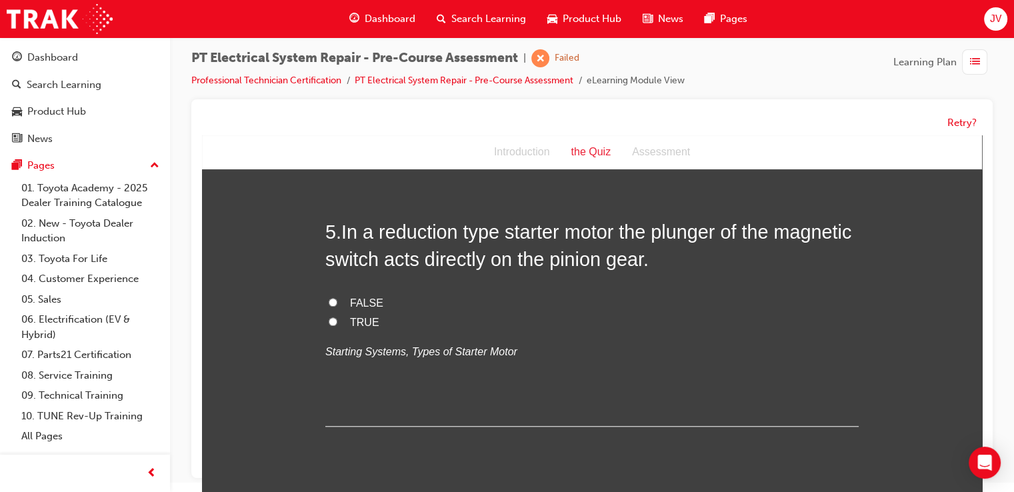
scroll to position [1161, 0]
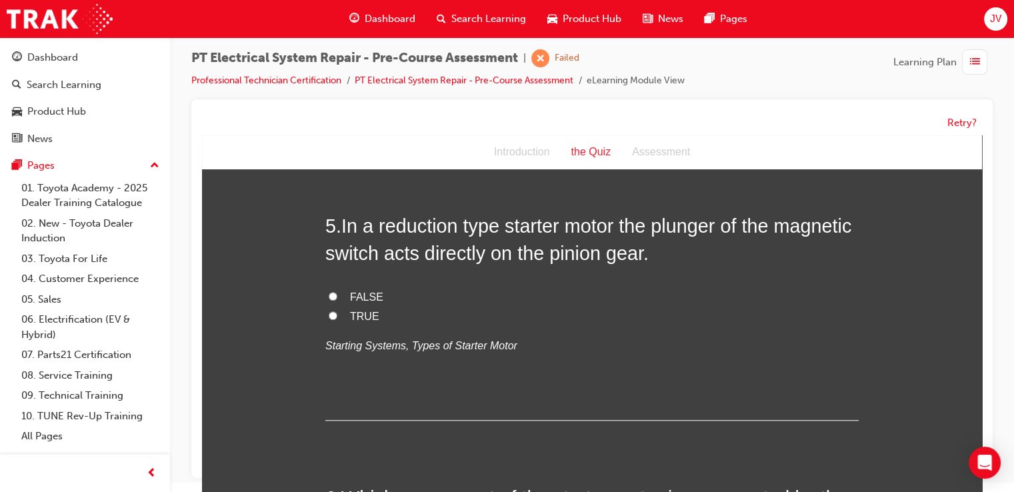
click at [357, 322] on span "TRUE" at bounding box center [364, 316] width 29 height 11
click at [337, 320] on input "TRUE" at bounding box center [333, 315] width 9 height 9
radio input "true"
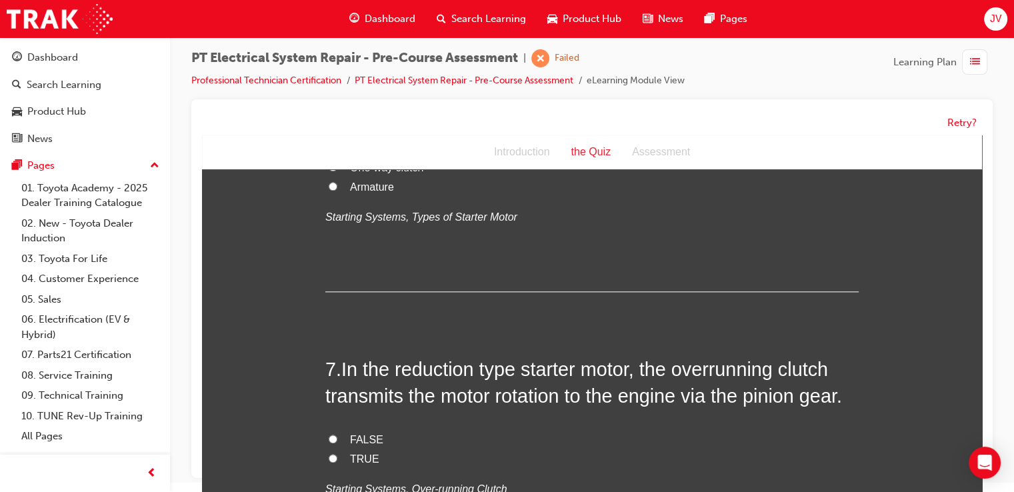
scroll to position [1629, 0]
click at [376, 159] on label "Planetary gear" at bounding box center [592, 149] width 534 height 19
click at [337, 153] on input "Planetary gear" at bounding box center [333, 148] width 9 height 9
radio input "true"
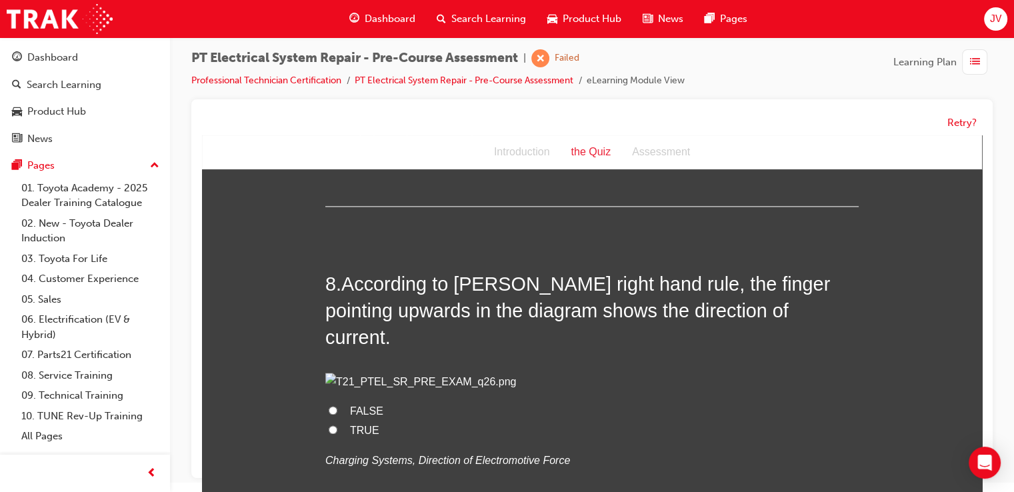
scroll to position [1990, 0]
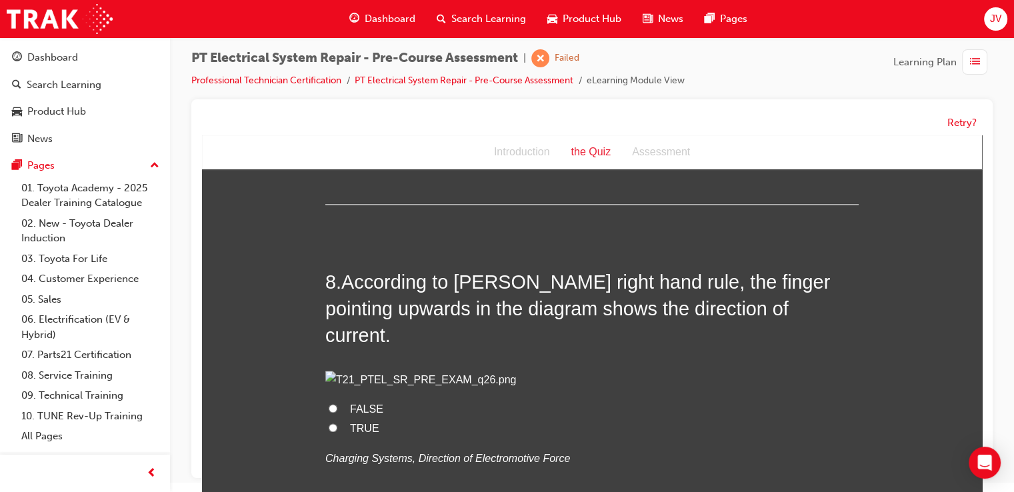
click at [329, 103] on input "TRUE" at bounding box center [333, 99] width 9 height 9
radio input "true"
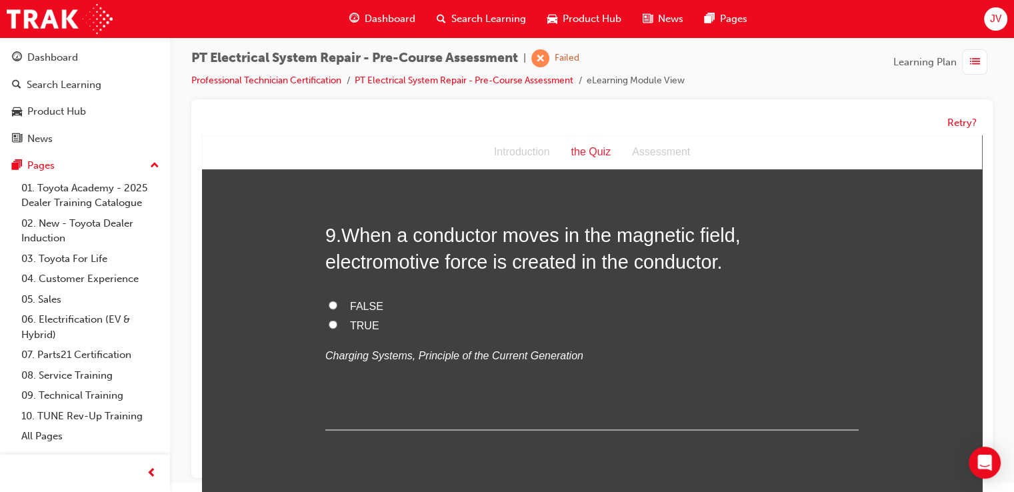
scroll to position [2356, 0]
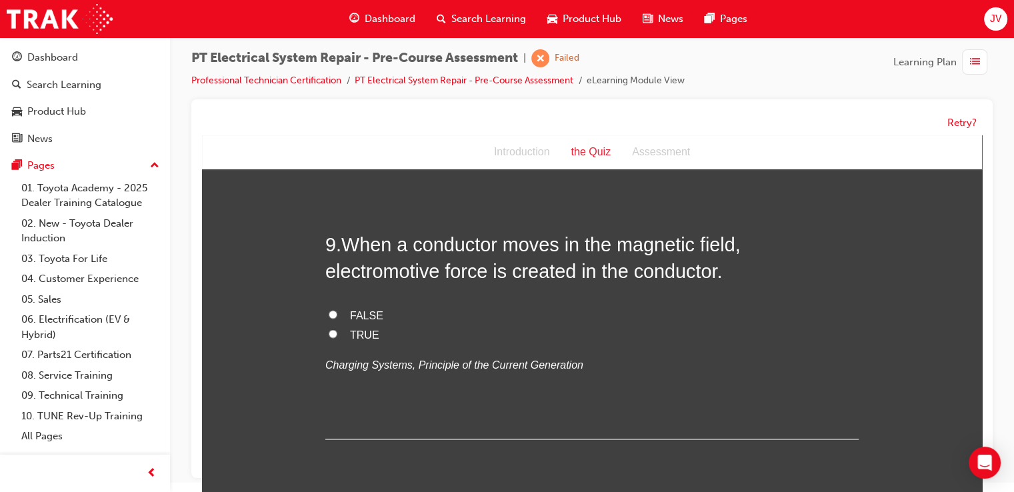
click at [341, 73] on label "TRUE" at bounding box center [592, 62] width 534 height 19
click at [337, 66] on input "TRUE" at bounding box center [333, 61] width 9 height 9
radio input "true"
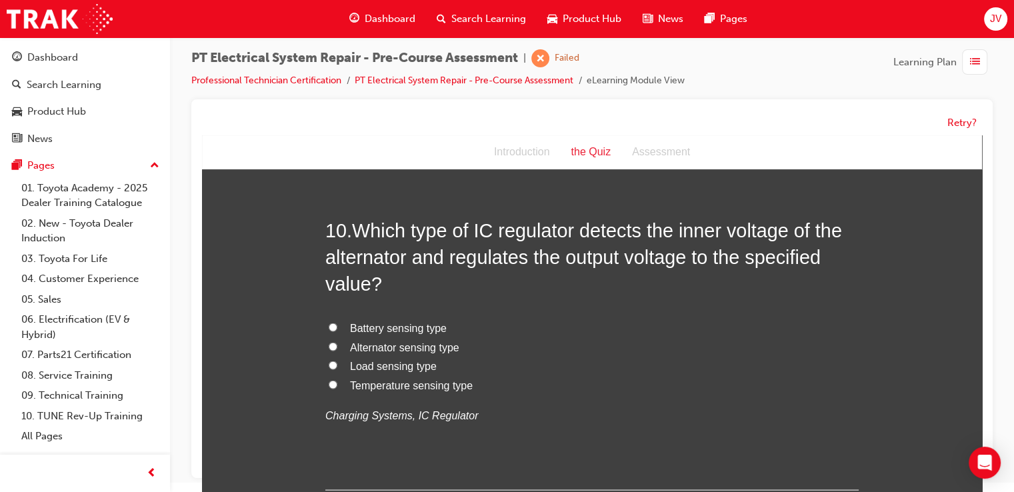
scroll to position [2643, 0]
click at [350, 53] on span "TRUE" at bounding box center [364, 46] width 29 height 11
click at [337, 51] on input "TRUE" at bounding box center [333, 46] width 9 height 9
radio input "true"
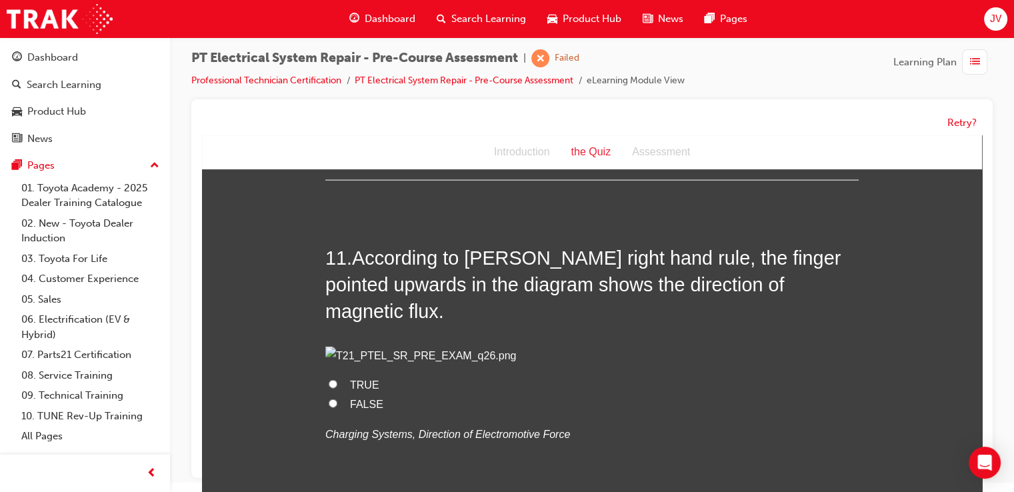
scroll to position [2961, 0]
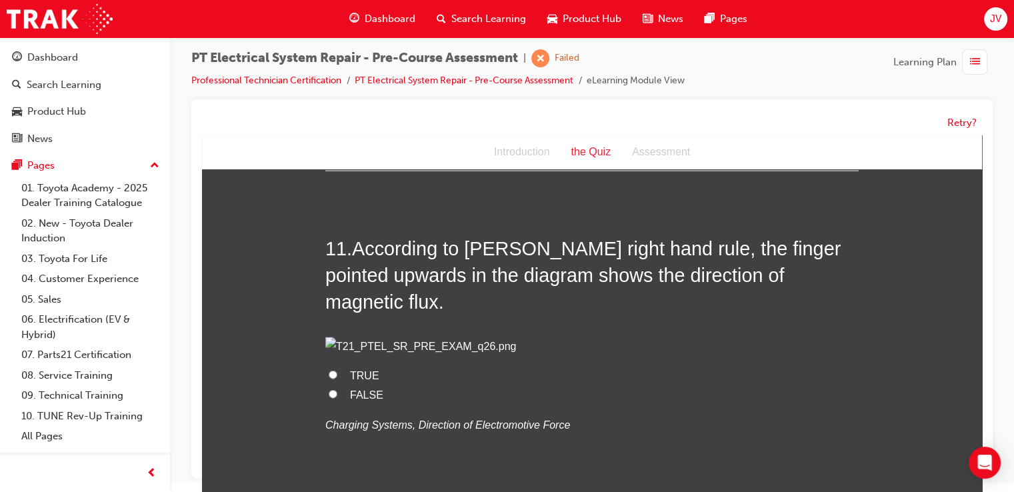
click at [370, 72] on span "Temperature sensing type" at bounding box center [411, 66] width 123 height 11
click at [337, 70] on input "Temperature sensing type" at bounding box center [333, 65] width 9 height 9
radio input "true"
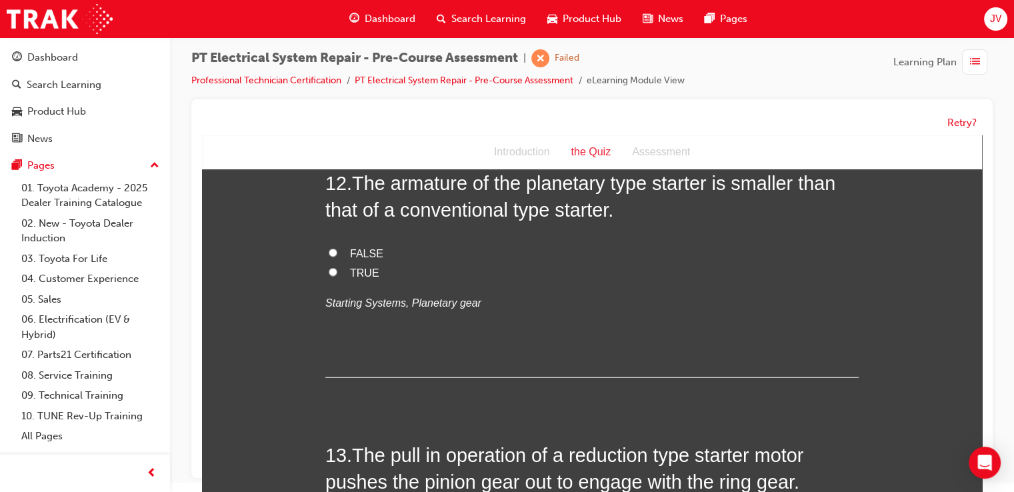
scroll to position [3355, 0]
radio input "true"
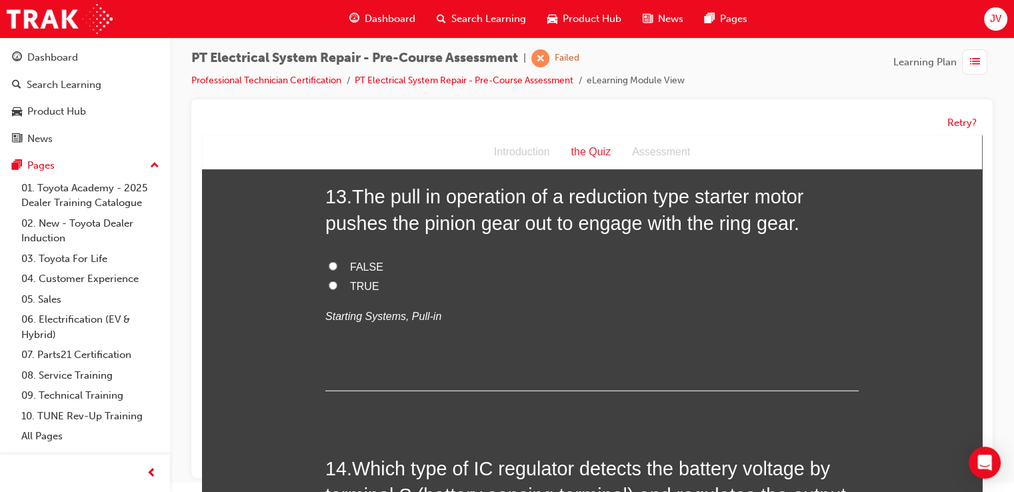
scroll to position [3620, 0]
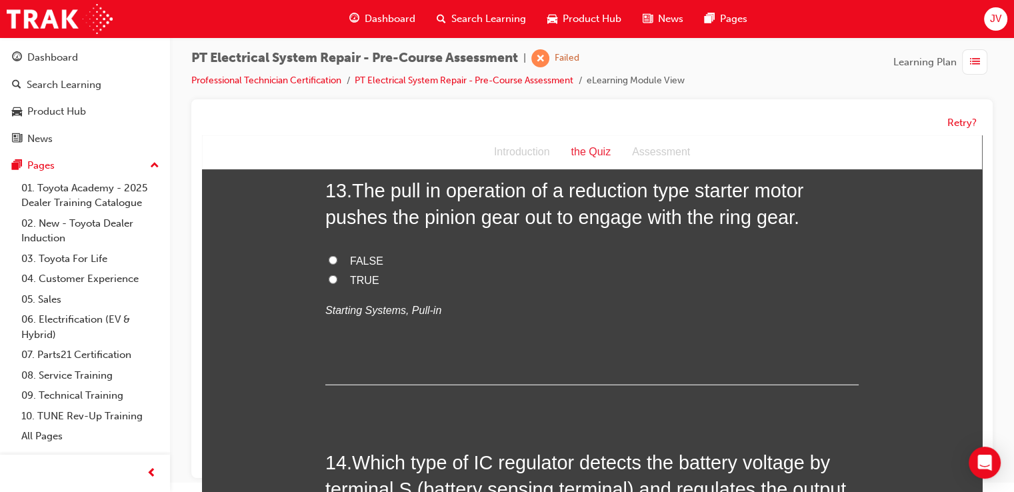
click at [360, 14] on span "TRUE" at bounding box center [364, 8] width 29 height 11
click at [337, 12] on input "TRUE" at bounding box center [333, 7] width 9 height 9
radio input "true"
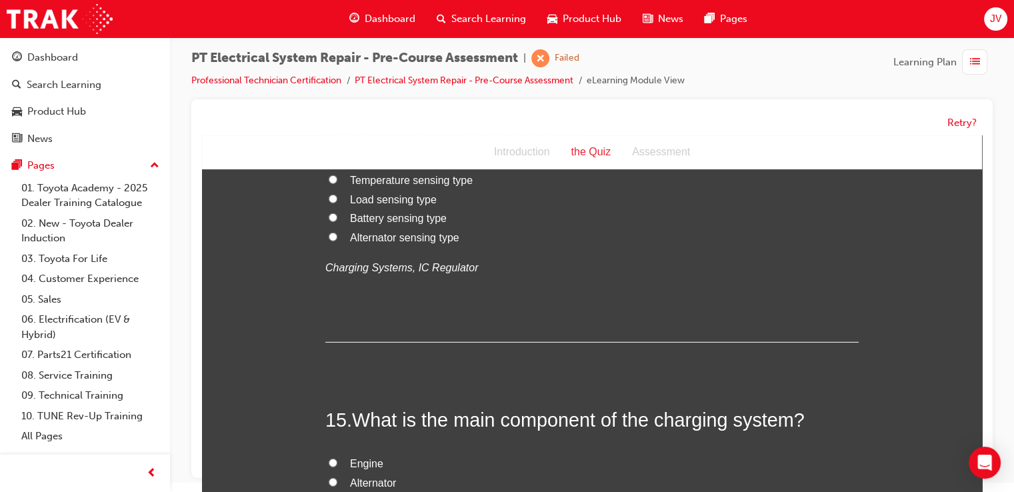
scroll to position [4023, 0]
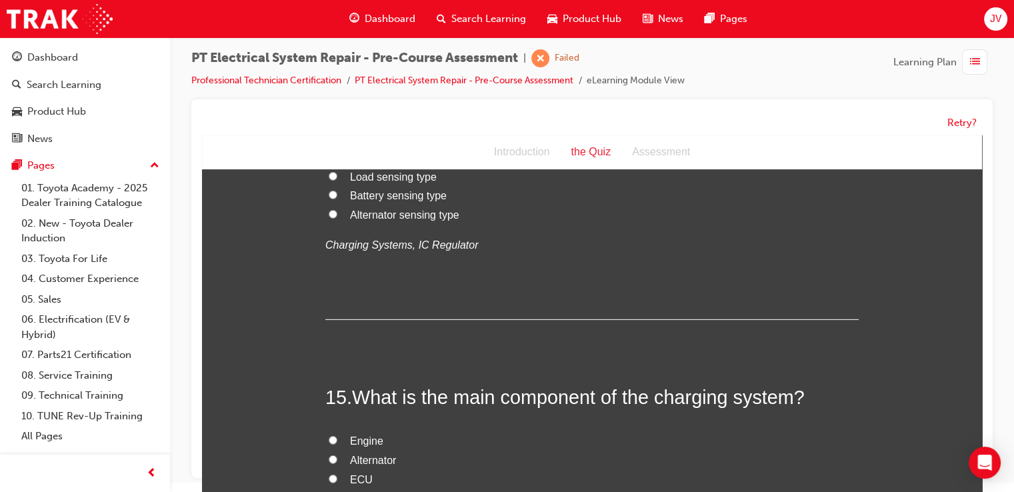
radio input "true"
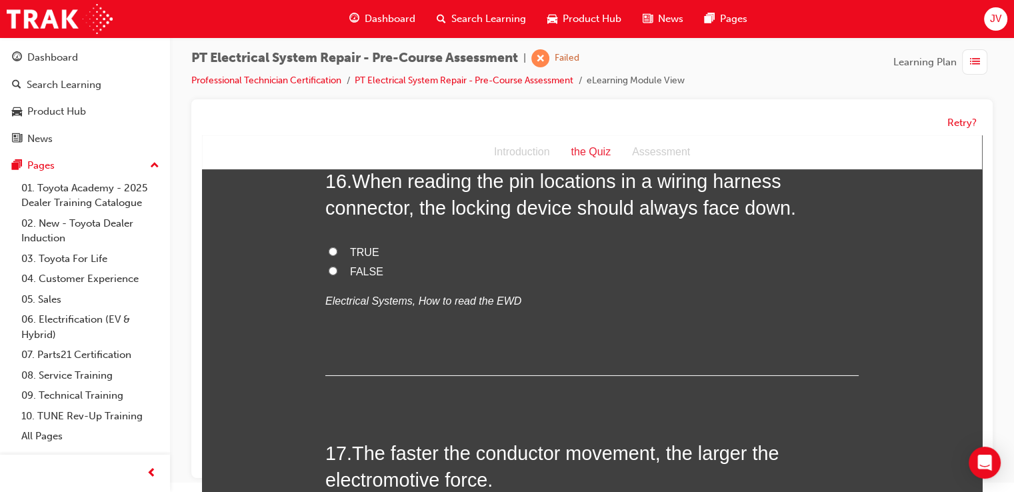
scroll to position [4501, 0]
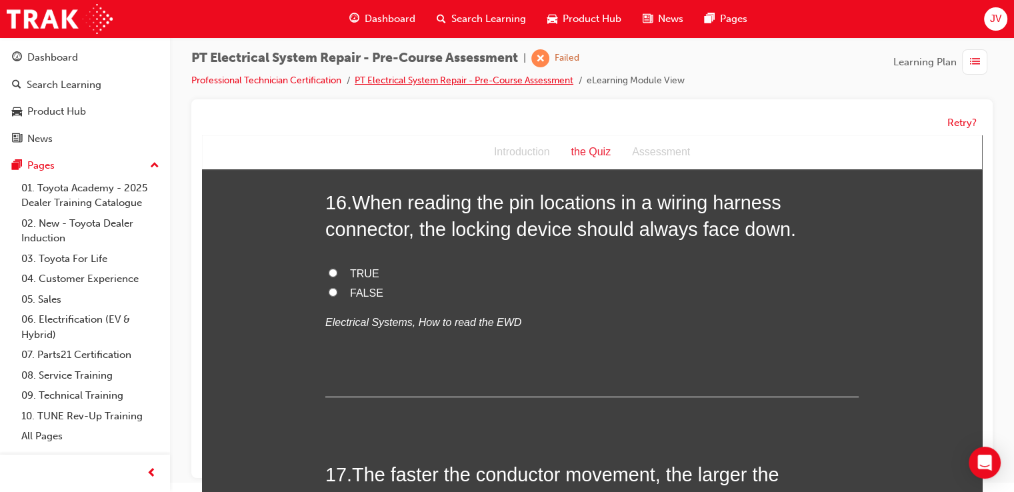
click at [451, 83] on link "PT Electrical System Repair - Pre-Course Assessment" at bounding box center [464, 80] width 219 height 11
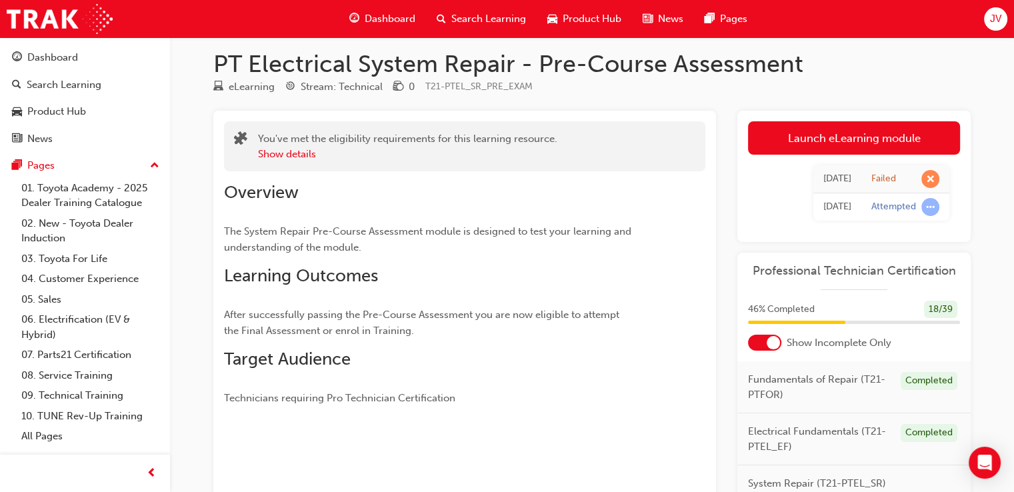
click at [398, 22] on span "Dashboard" at bounding box center [390, 18] width 51 height 15
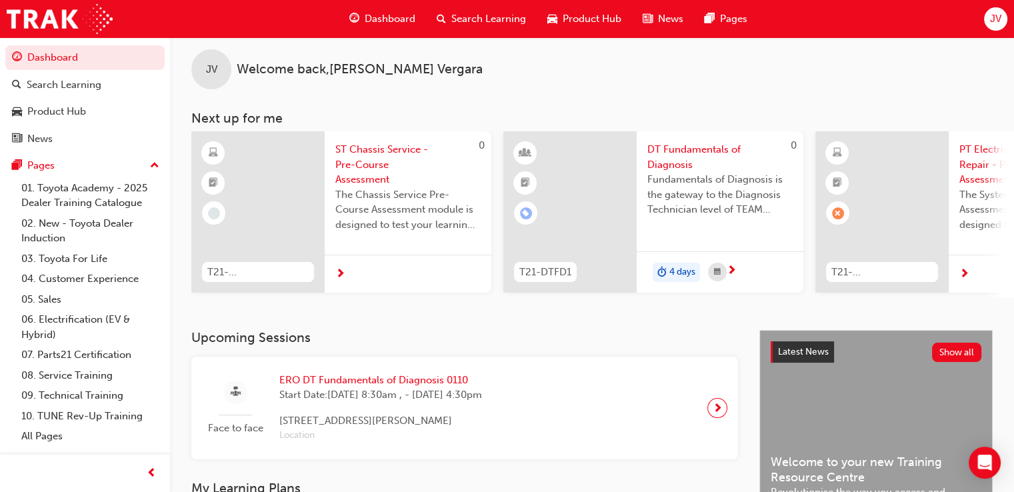
scroll to position [528, 0]
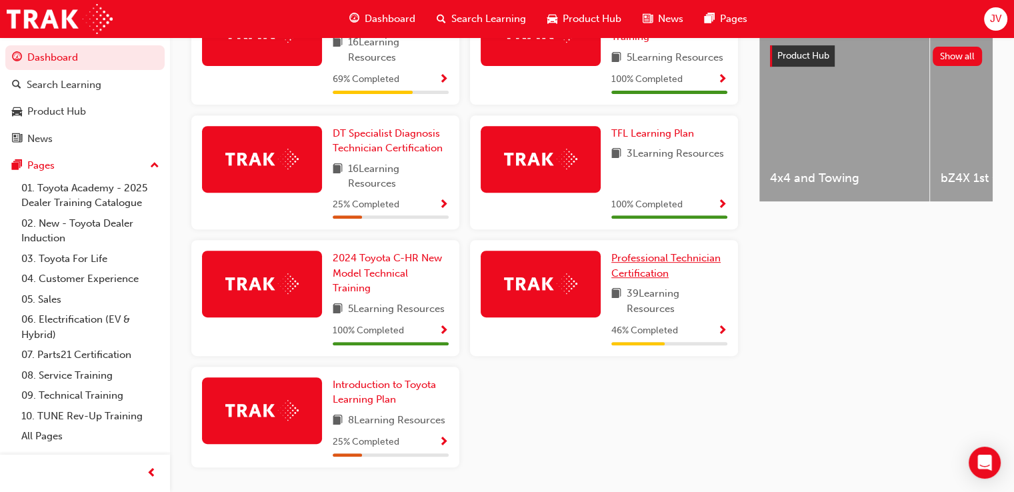
click at [654, 272] on span "Professional Technician Certification" at bounding box center [666, 265] width 109 height 27
